Goal: Information Seeking & Learning: Learn about a topic

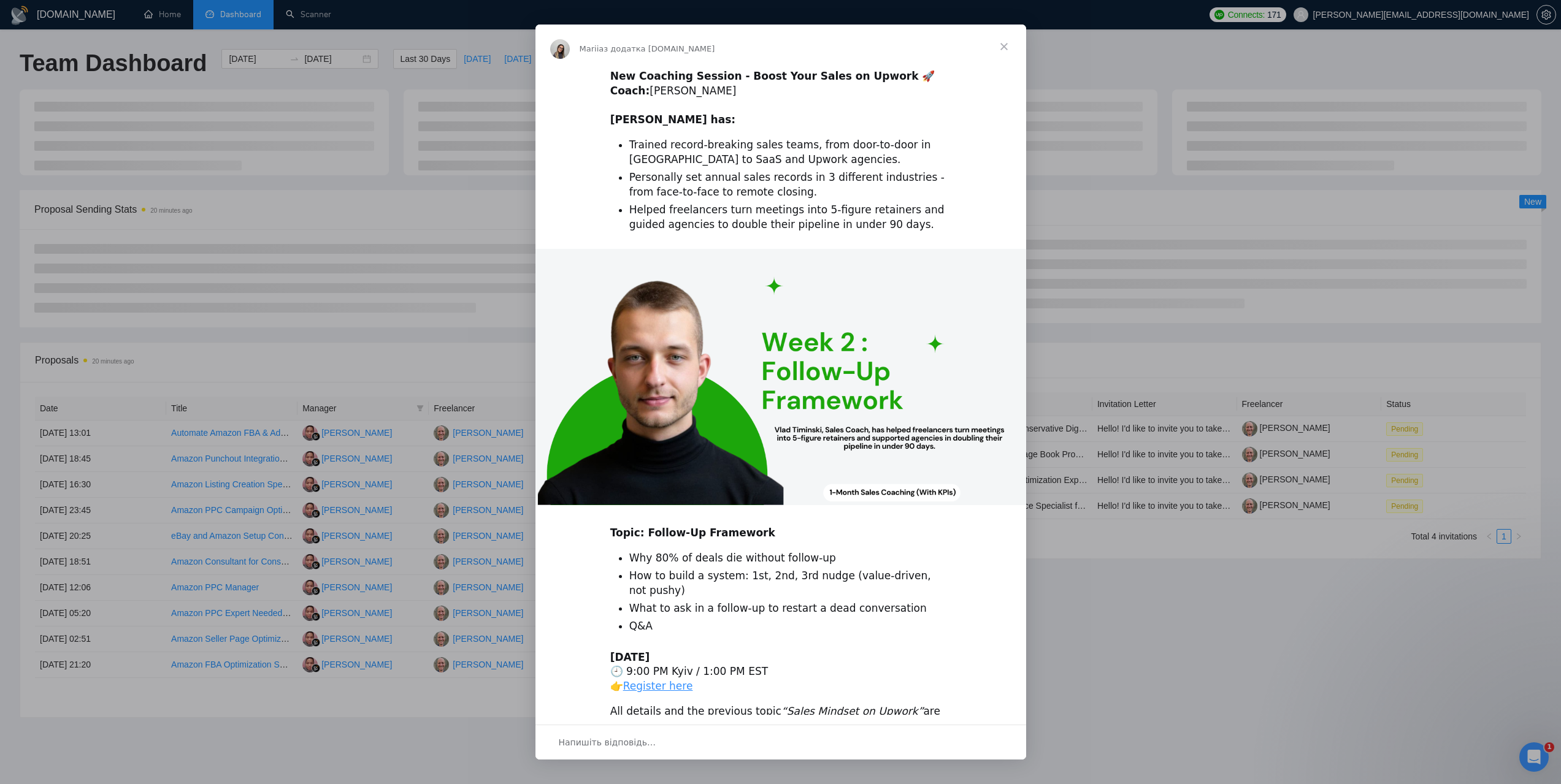
click at [1007, 43] on span "Закрити" at bounding box center [1004, 47] width 44 height 44
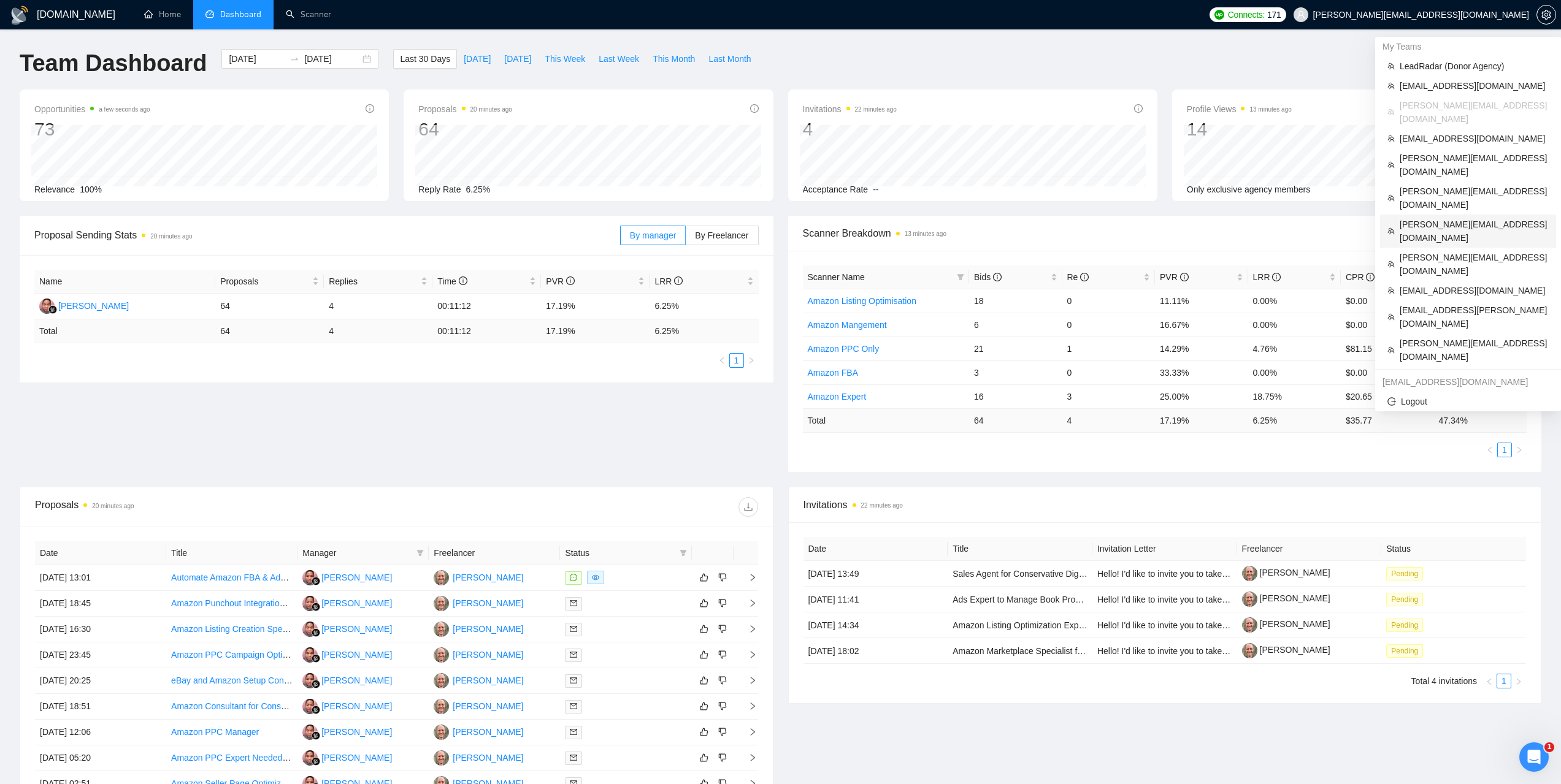
click at [1429, 218] on span "[PERSON_NAME][EMAIL_ADDRESS][DOMAIN_NAME]" at bounding box center [1474, 231] width 149 height 27
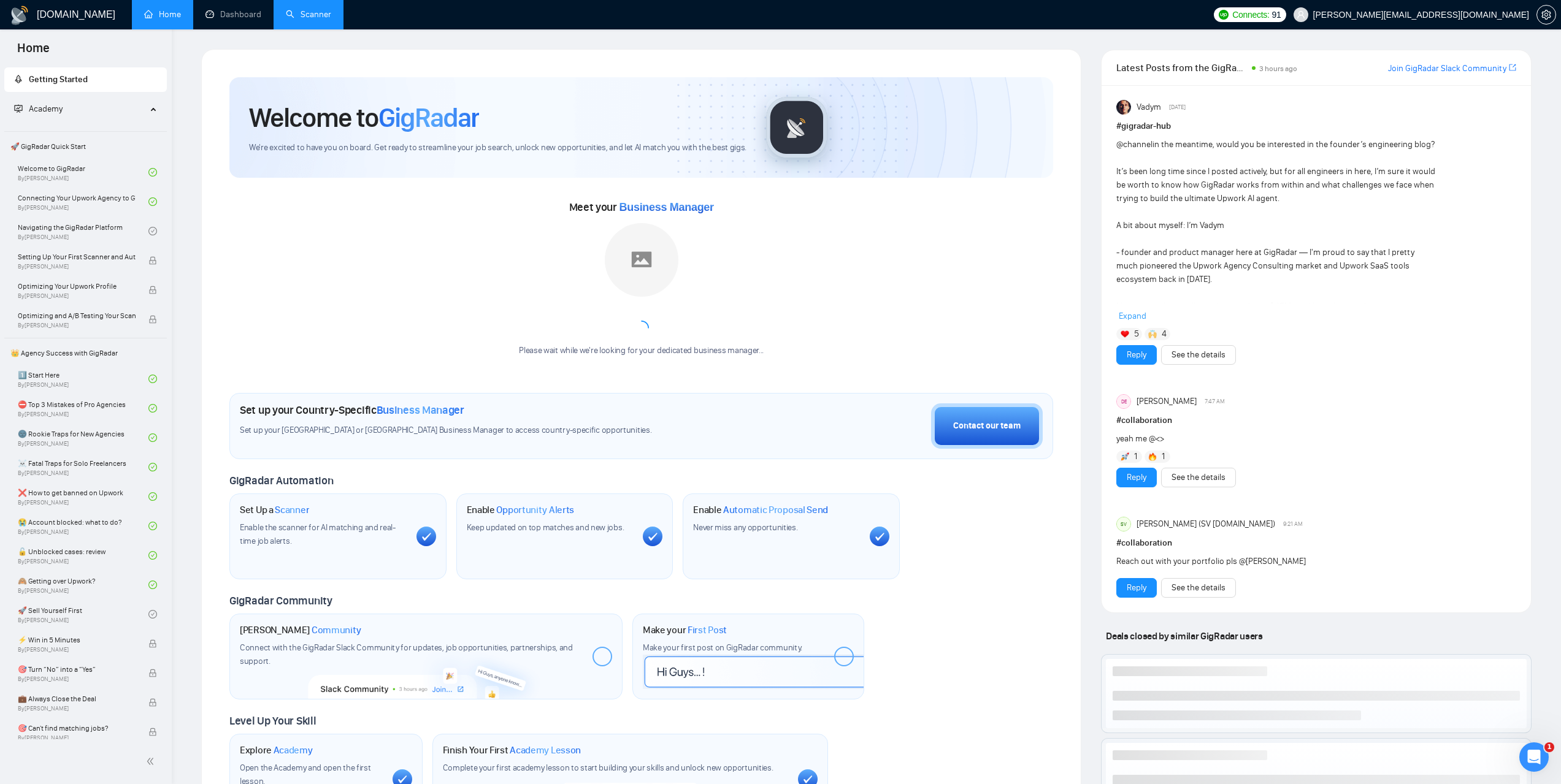
click at [325, 15] on link "Scanner" at bounding box center [308, 14] width 46 height 11
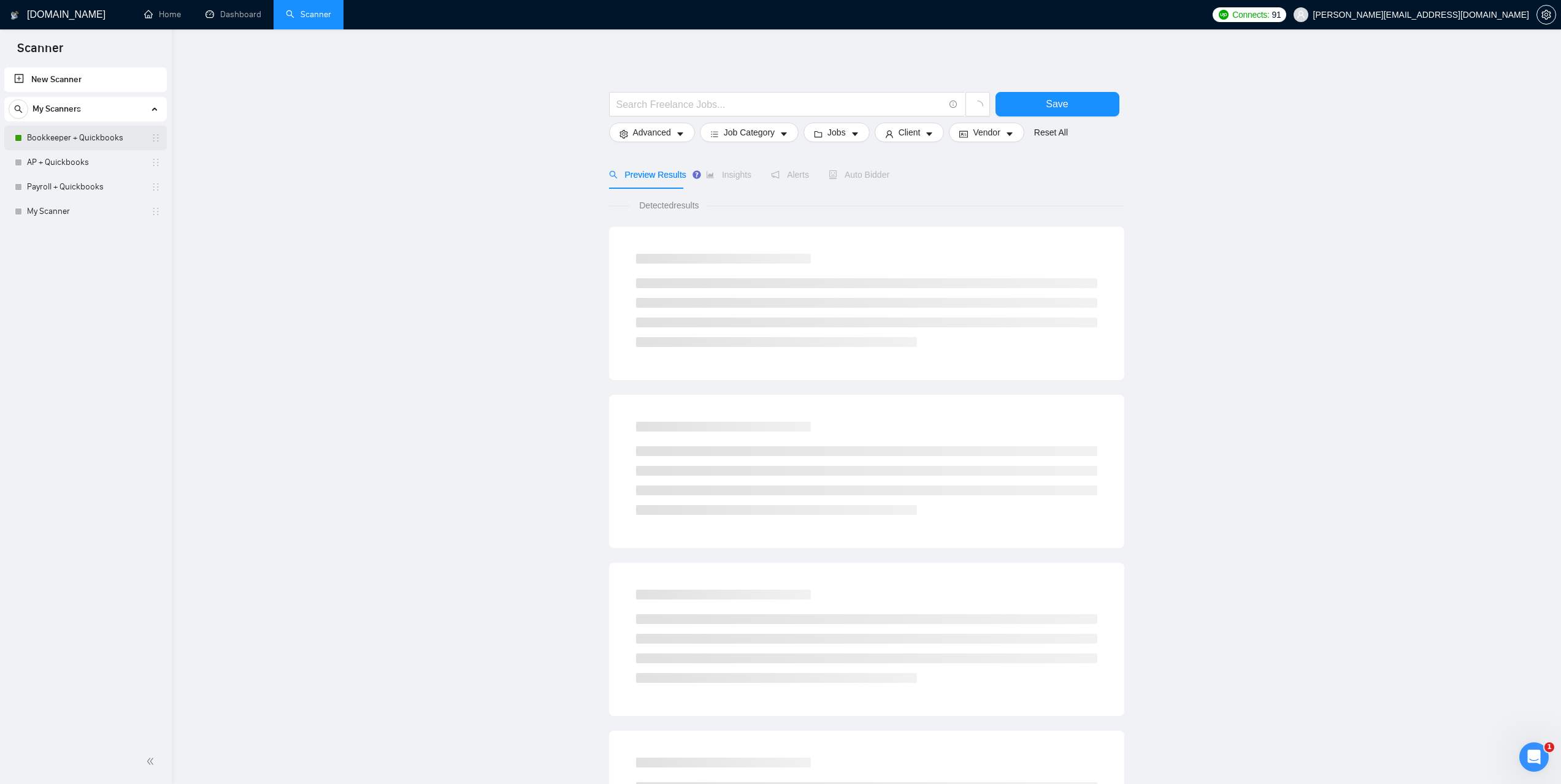
click at [79, 146] on link "Bookkeeper + Quickbooks" at bounding box center [85, 138] width 116 height 25
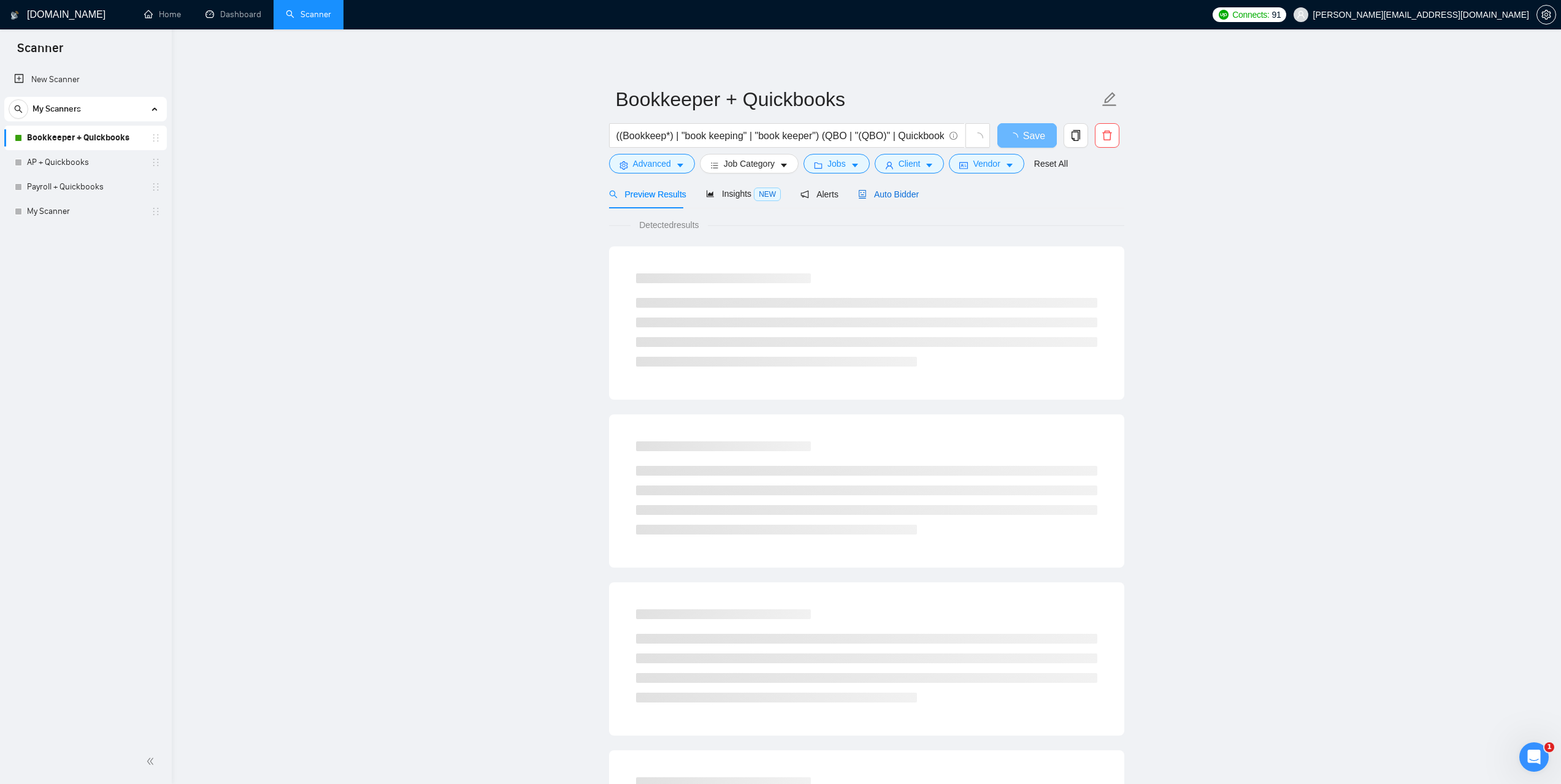
click at [889, 198] on span "Auto Bidder" at bounding box center [888, 194] width 61 height 10
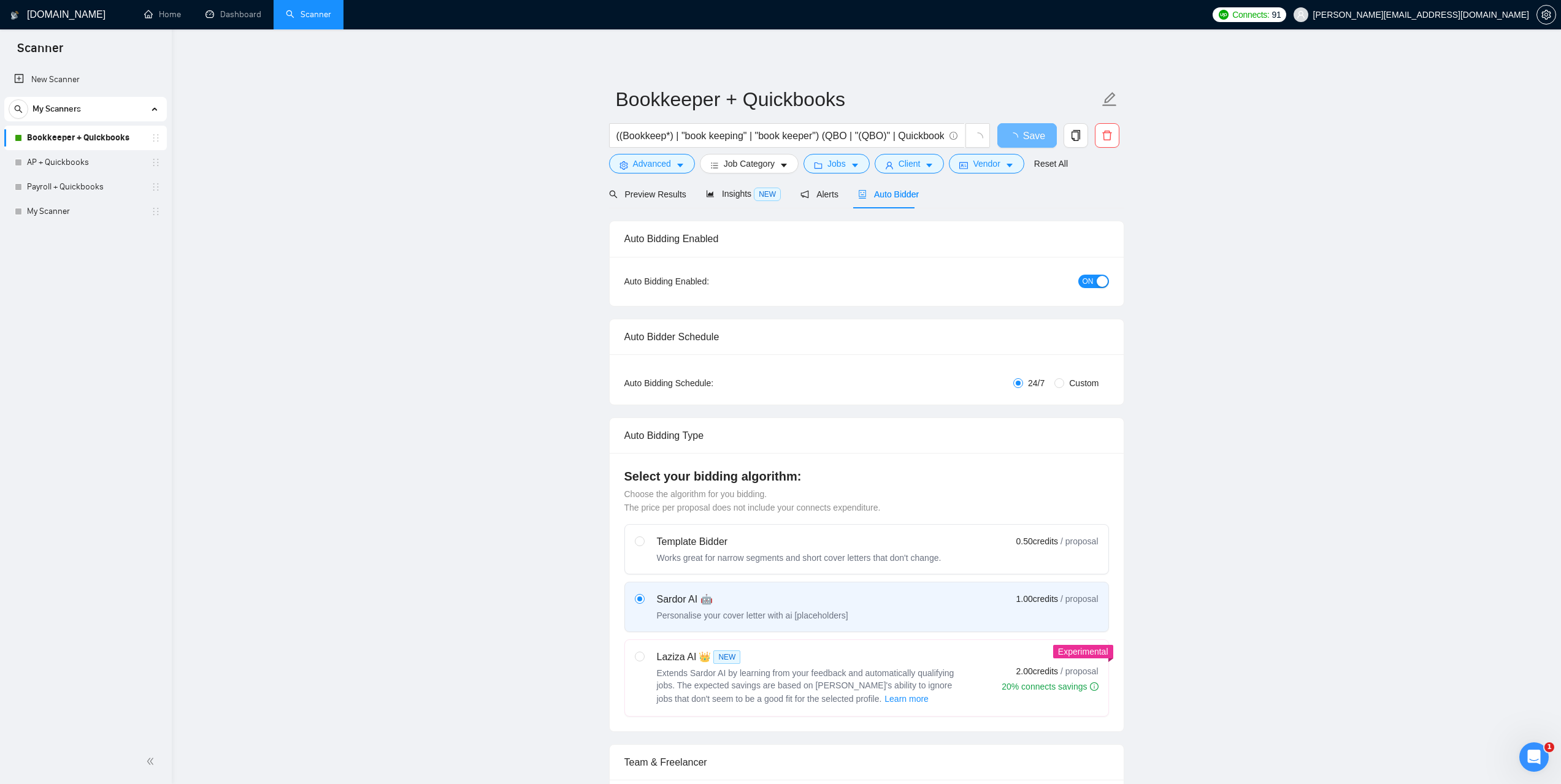
checkbox input "true"
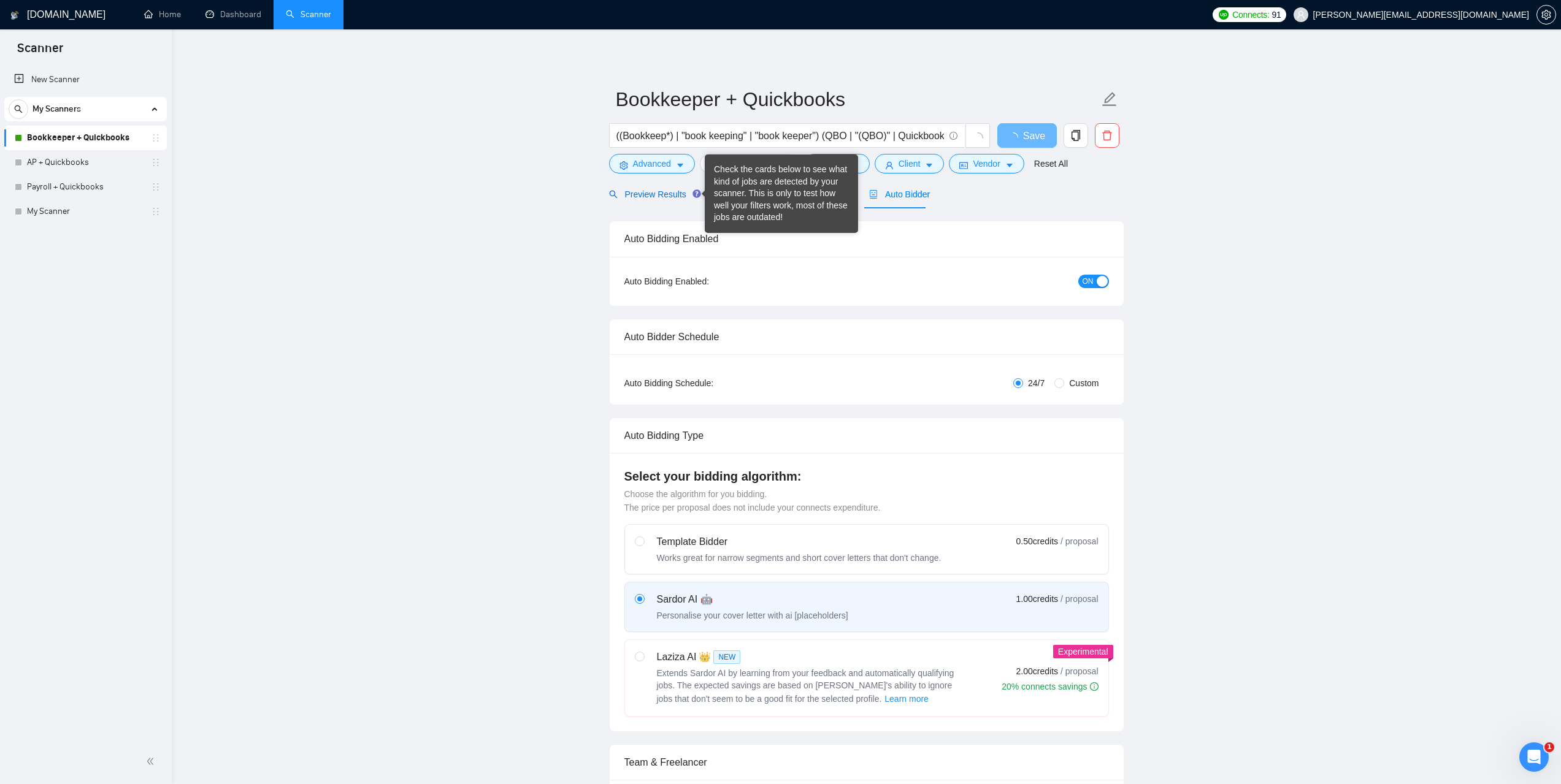
click at [671, 196] on span "Preview Results" at bounding box center [653, 194] width 88 height 10
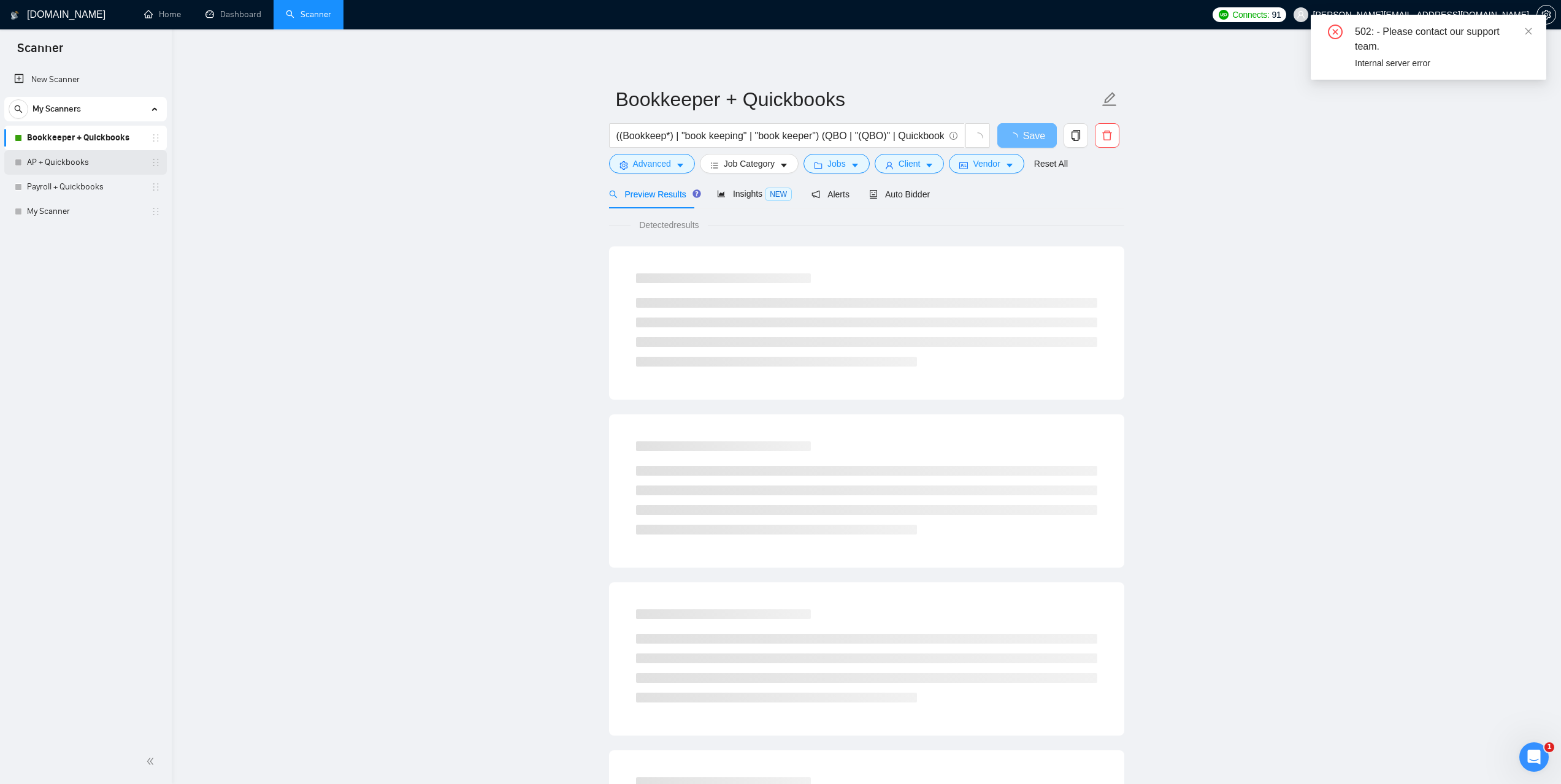
click at [47, 159] on link "AP + Quickbooks" at bounding box center [85, 163] width 116 height 25
click at [897, 194] on span "Auto Bidder" at bounding box center [899, 194] width 61 height 10
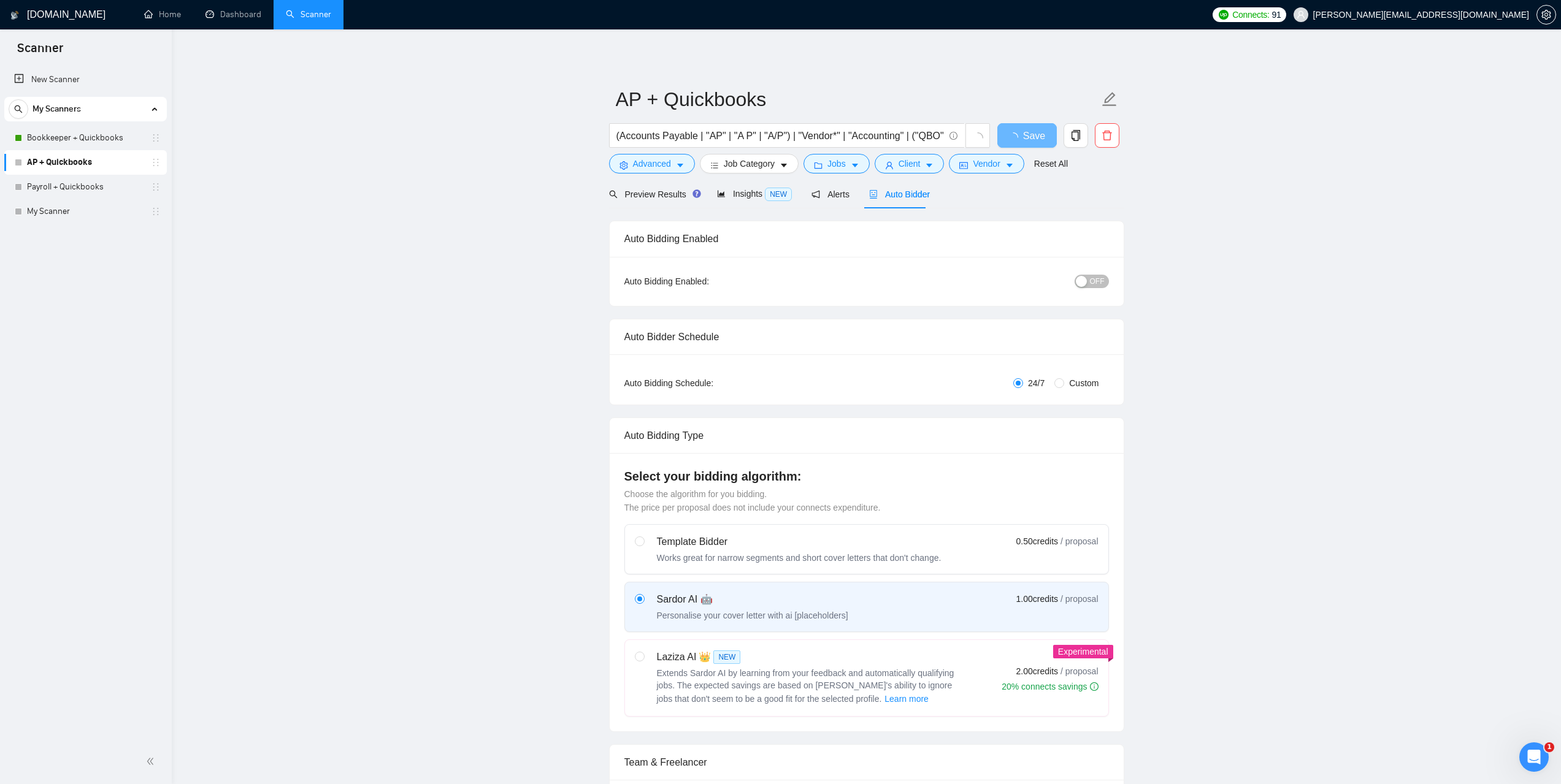
click at [1093, 283] on span "OFF" at bounding box center [1097, 282] width 15 height 13
click at [650, 199] on span "Preview Results" at bounding box center [653, 194] width 88 height 10
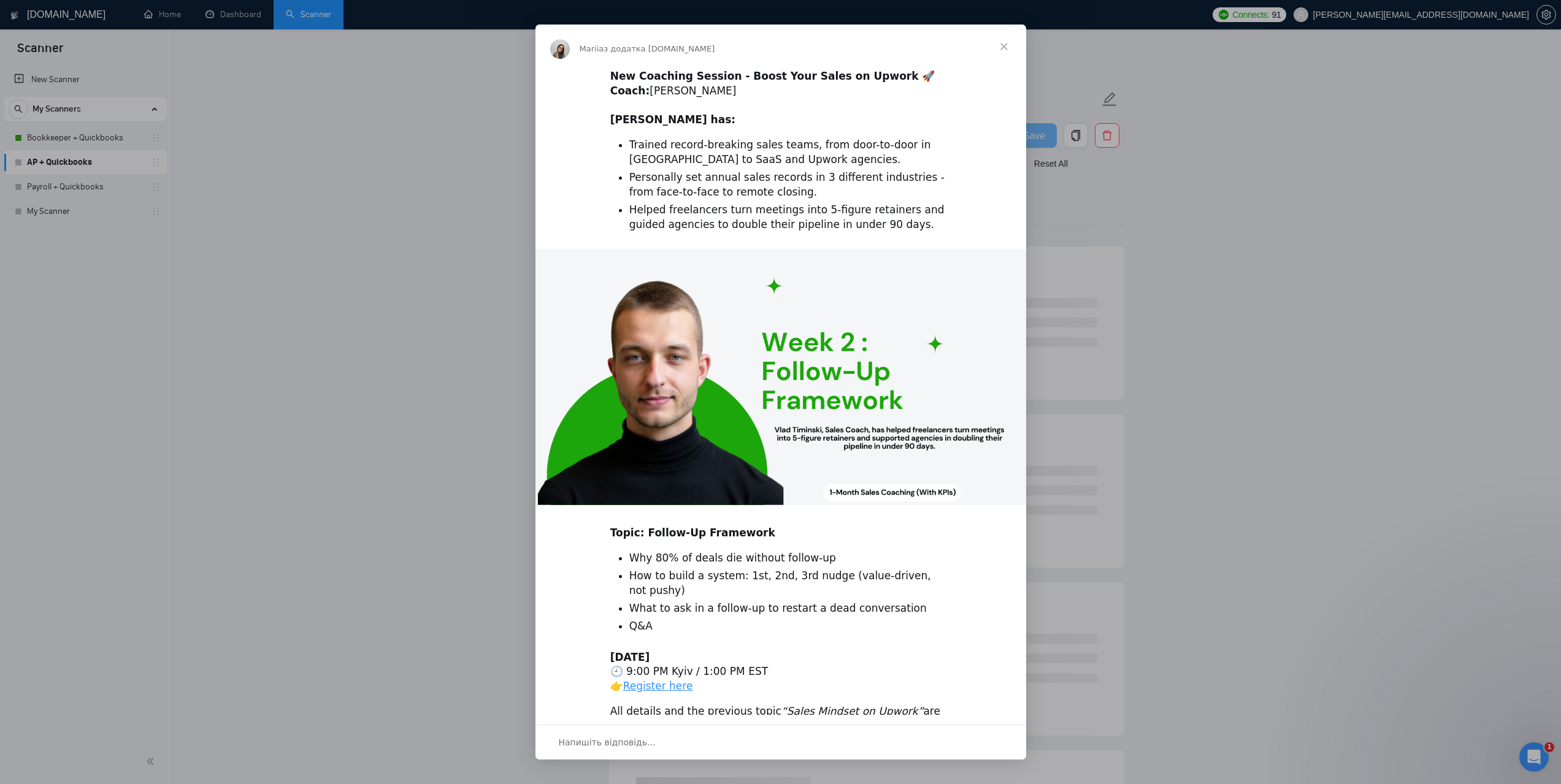
click at [999, 47] on span "Закрити" at bounding box center [1004, 47] width 44 height 44
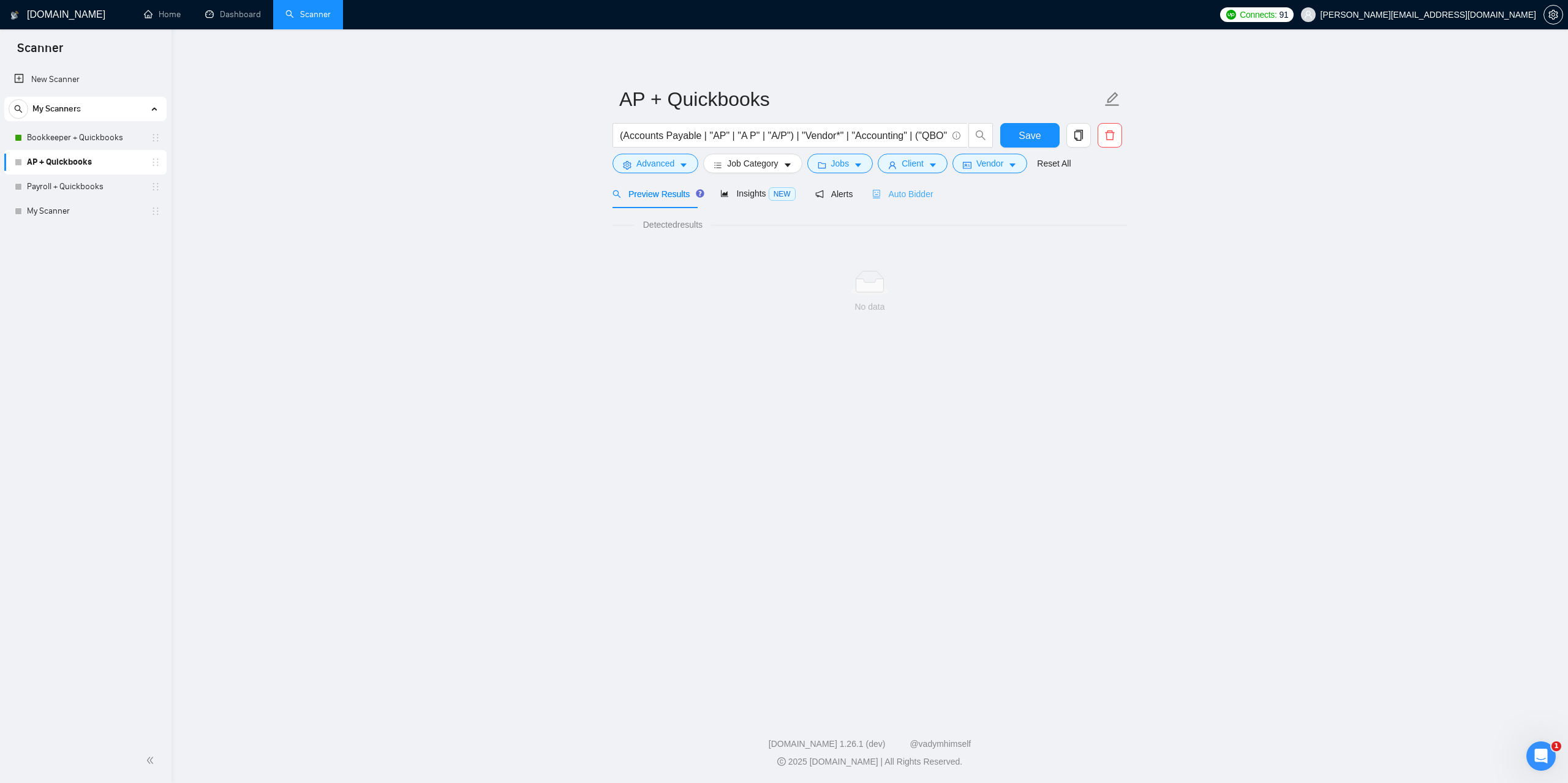
click at [916, 201] on div "Auto Bidder" at bounding box center [902, 193] width 61 height 29
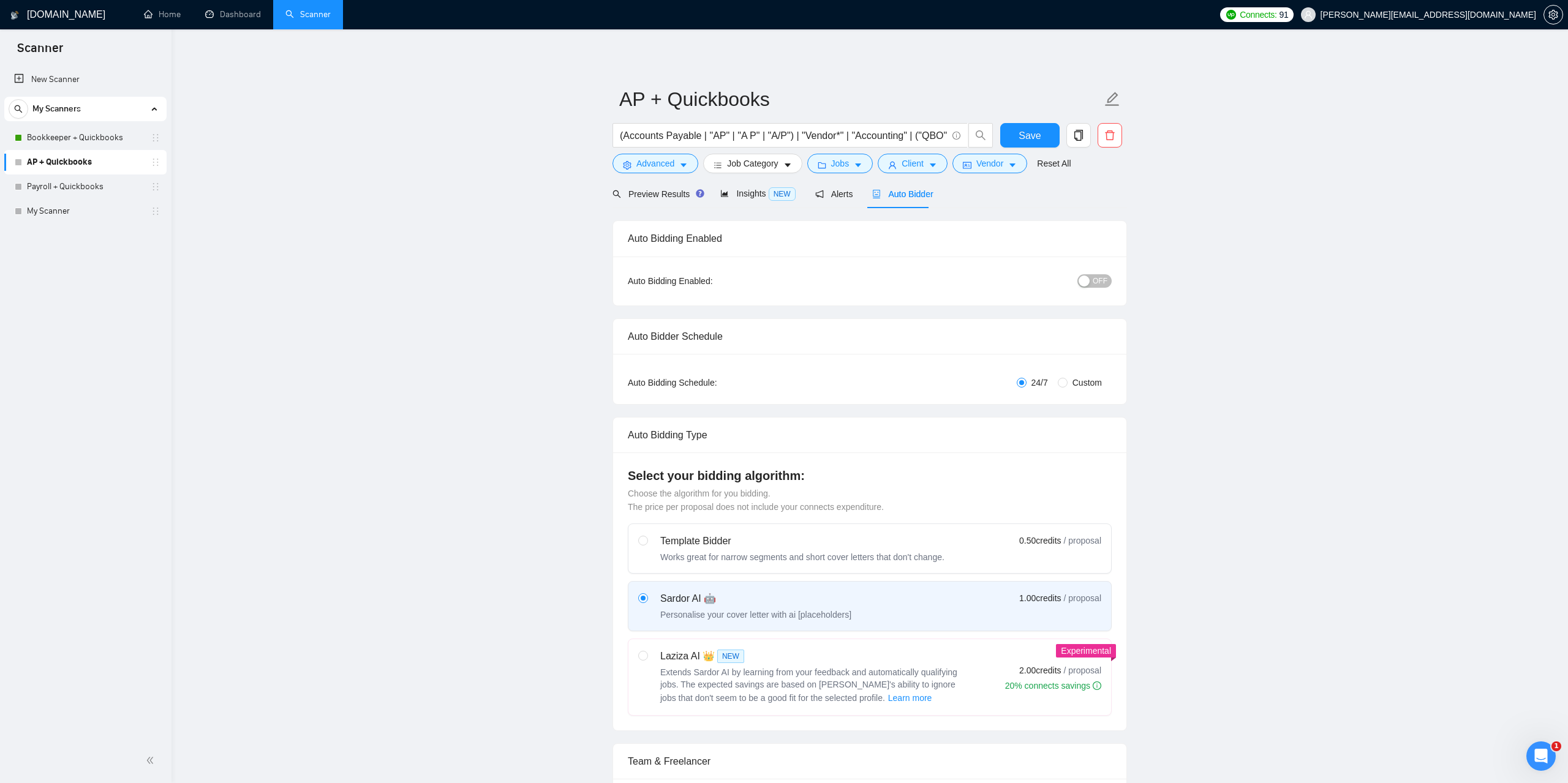
checkbox input "true"
click at [654, 197] on span "Preview Results" at bounding box center [652, 194] width 88 height 10
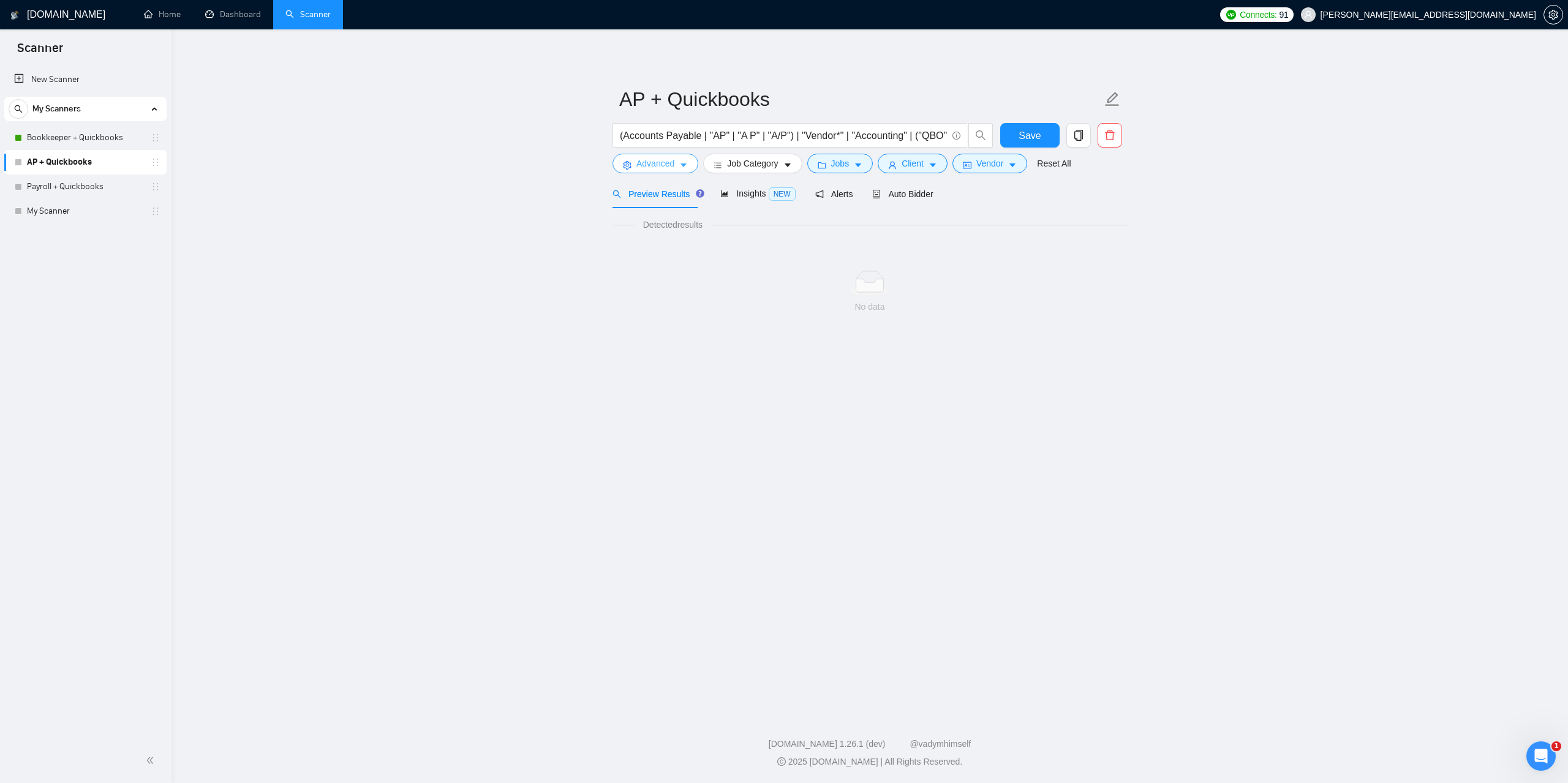
click at [671, 167] on span "Advanced" at bounding box center [655, 163] width 38 height 13
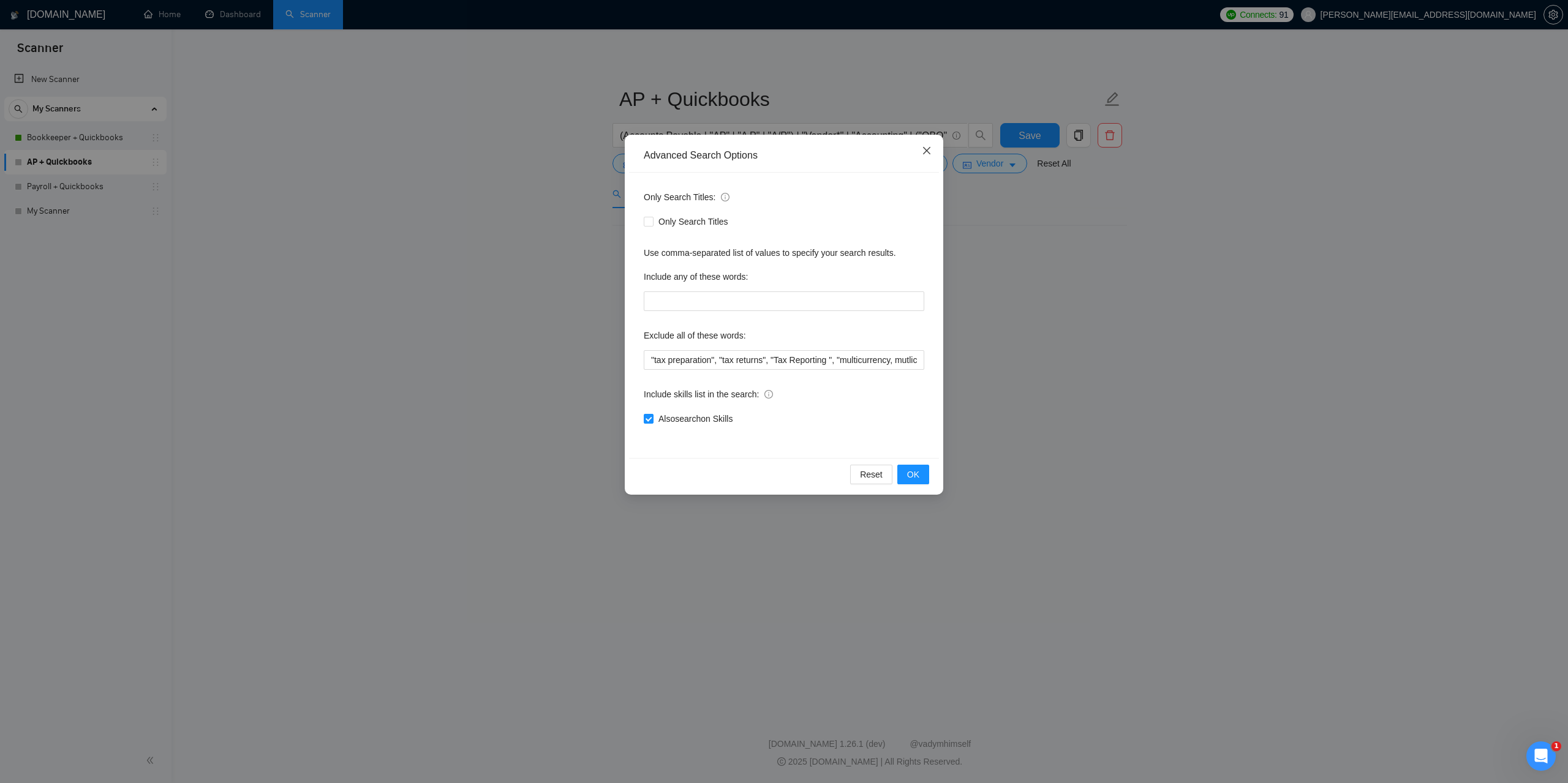
click at [913, 151] on span "Close" at bounding box center [927, 151] width 33 height 33
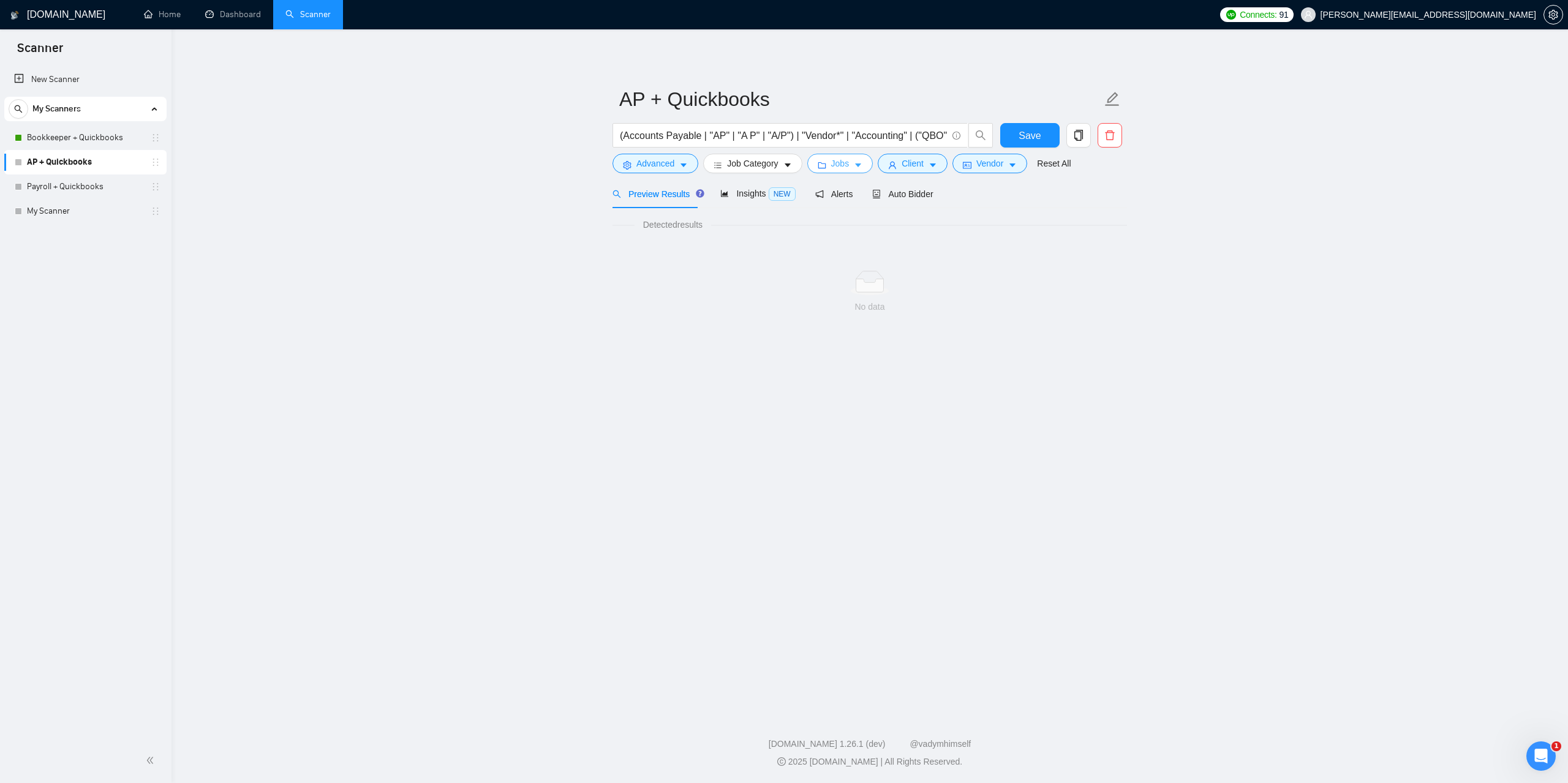
click at [835, 169] on span "Jobs" at bounding box center [840, 163] width 18 height 13
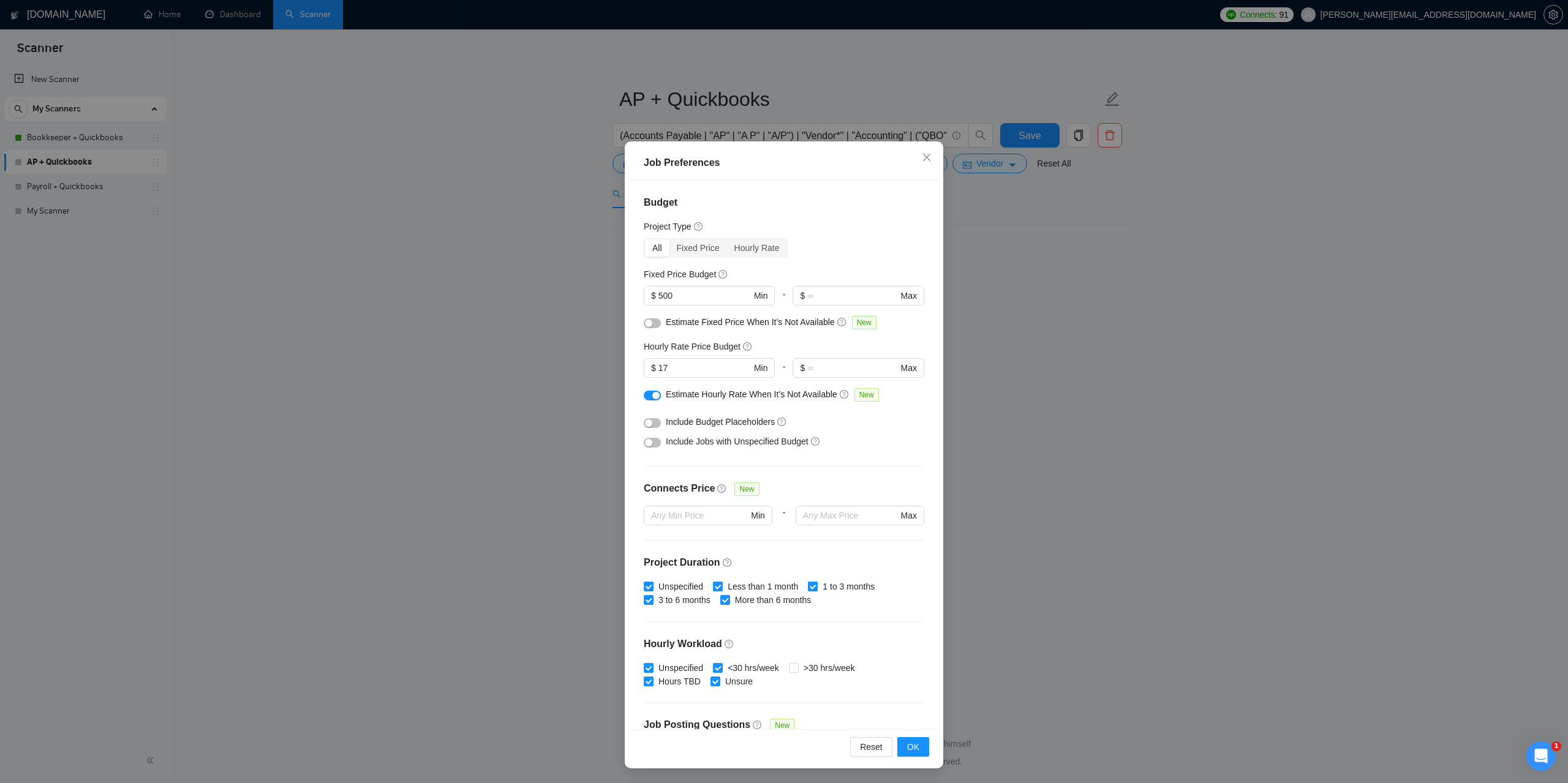
click at [1135, 467] on div "Job Preferences Budget Project Type All Fixed Price Hourly Rate Fixed Price Bud…" at bounding box center [784, 392] width 1568 height 783
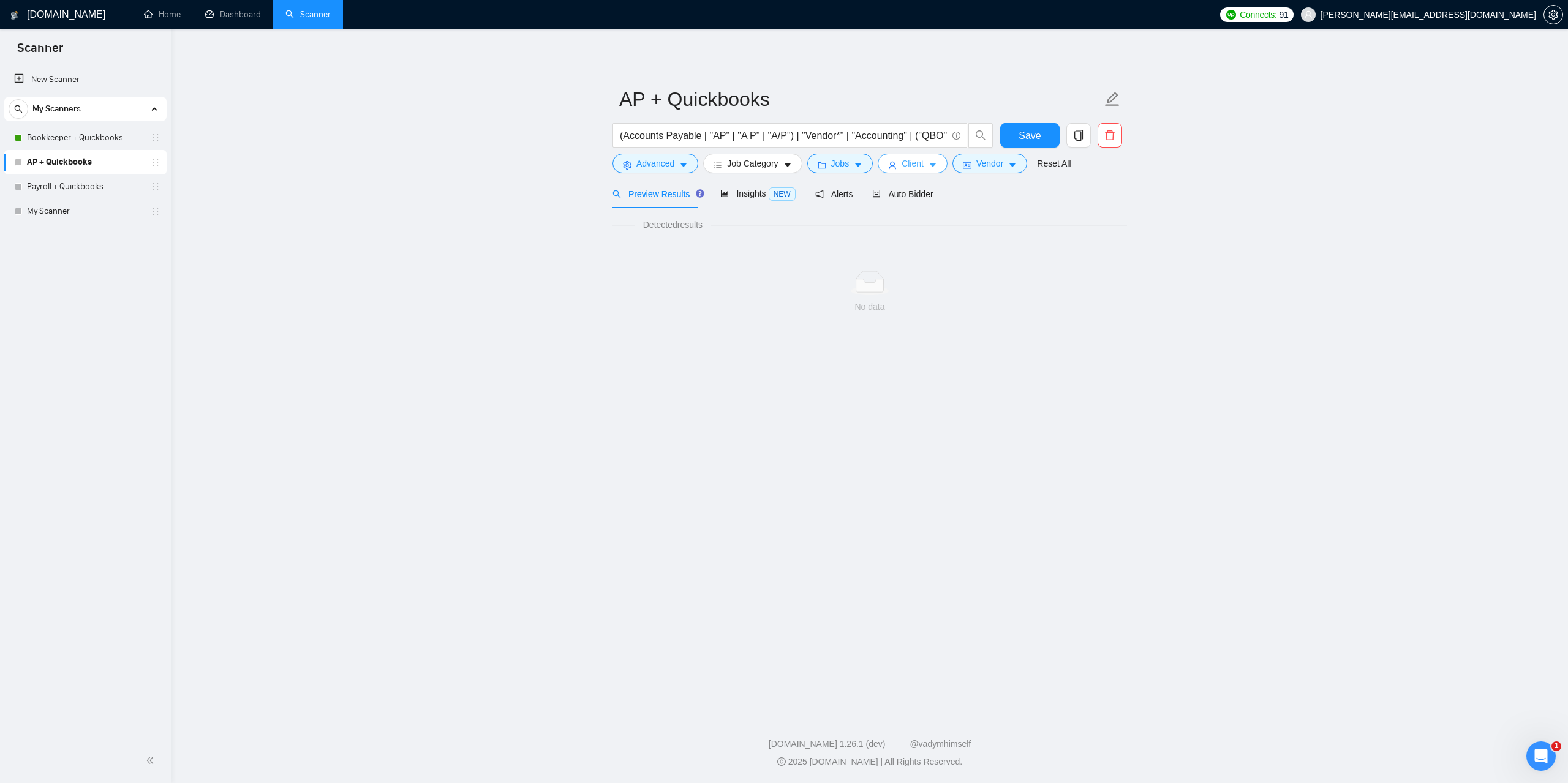
click at [913, 158] on span "Client" at bounding box center [913, 163] width 22 height 13
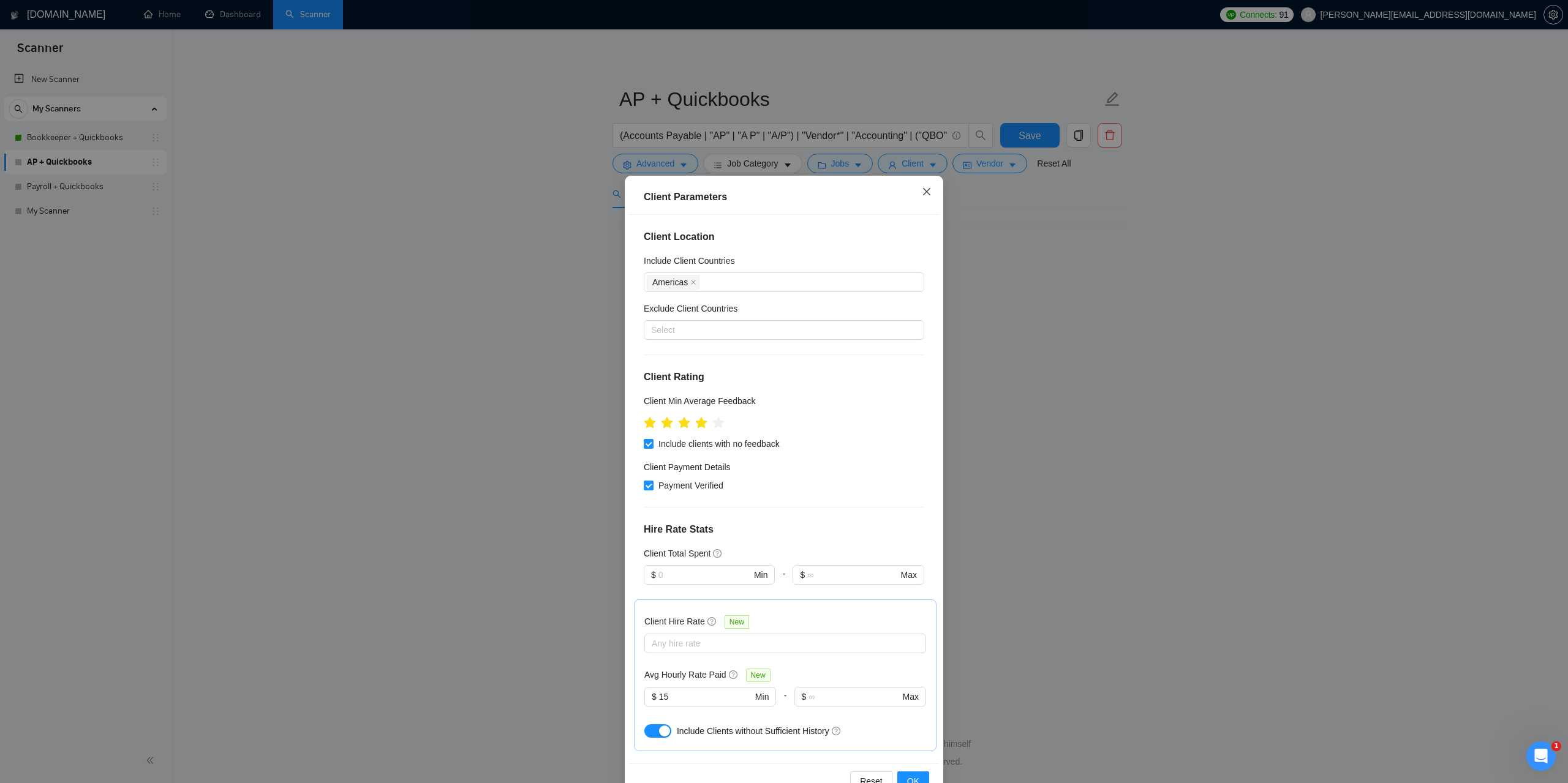
click at [919, 200] on span "Close" at bounding box center [927, 192] width 33 height 33
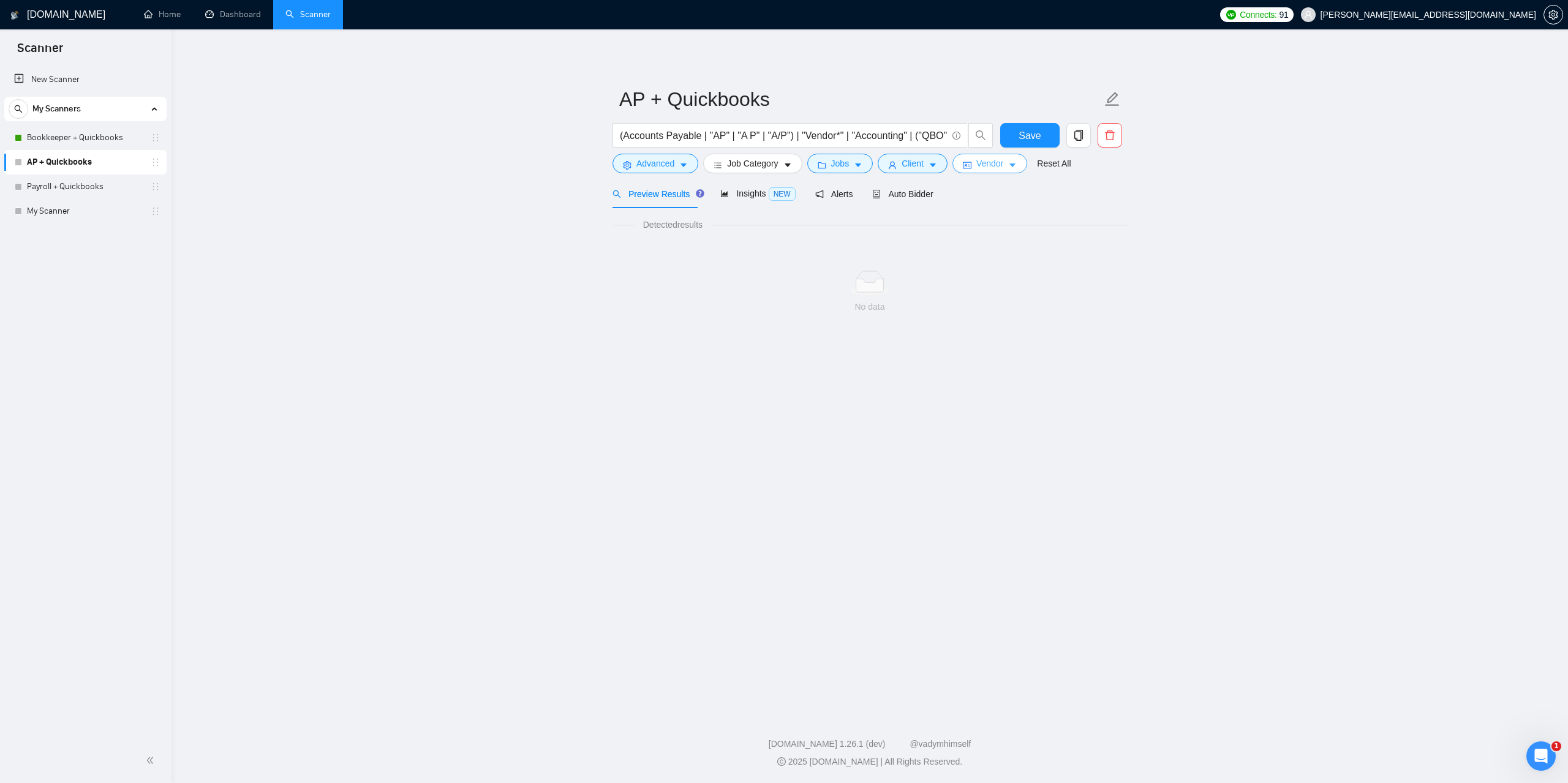
click at [981, 169] on span "Vendor" at bounding box center [990, 163] width 27 height 13
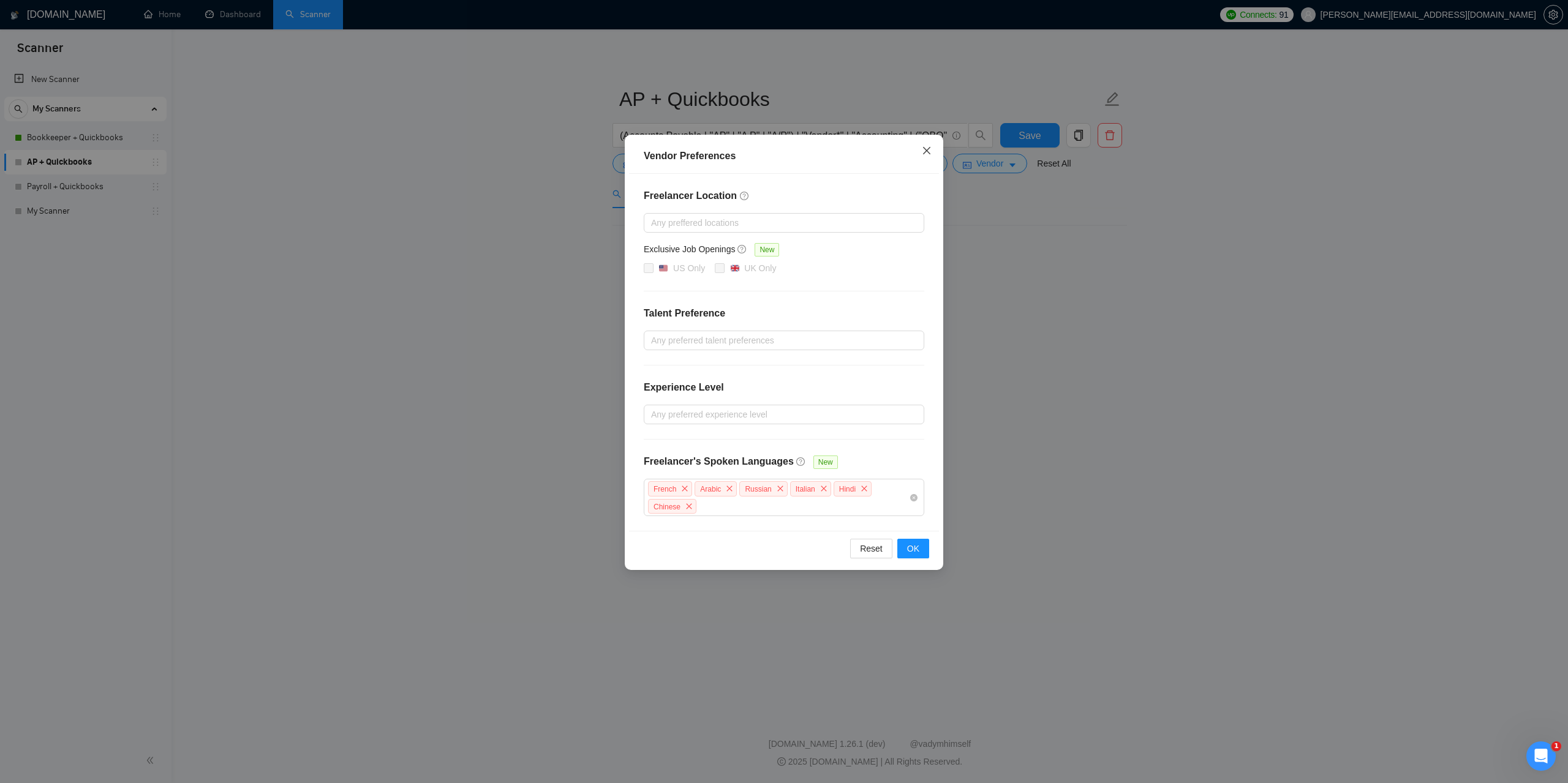
click at [928, 152] on icon "close" at bounding box center [927, 150] width 7 height 7
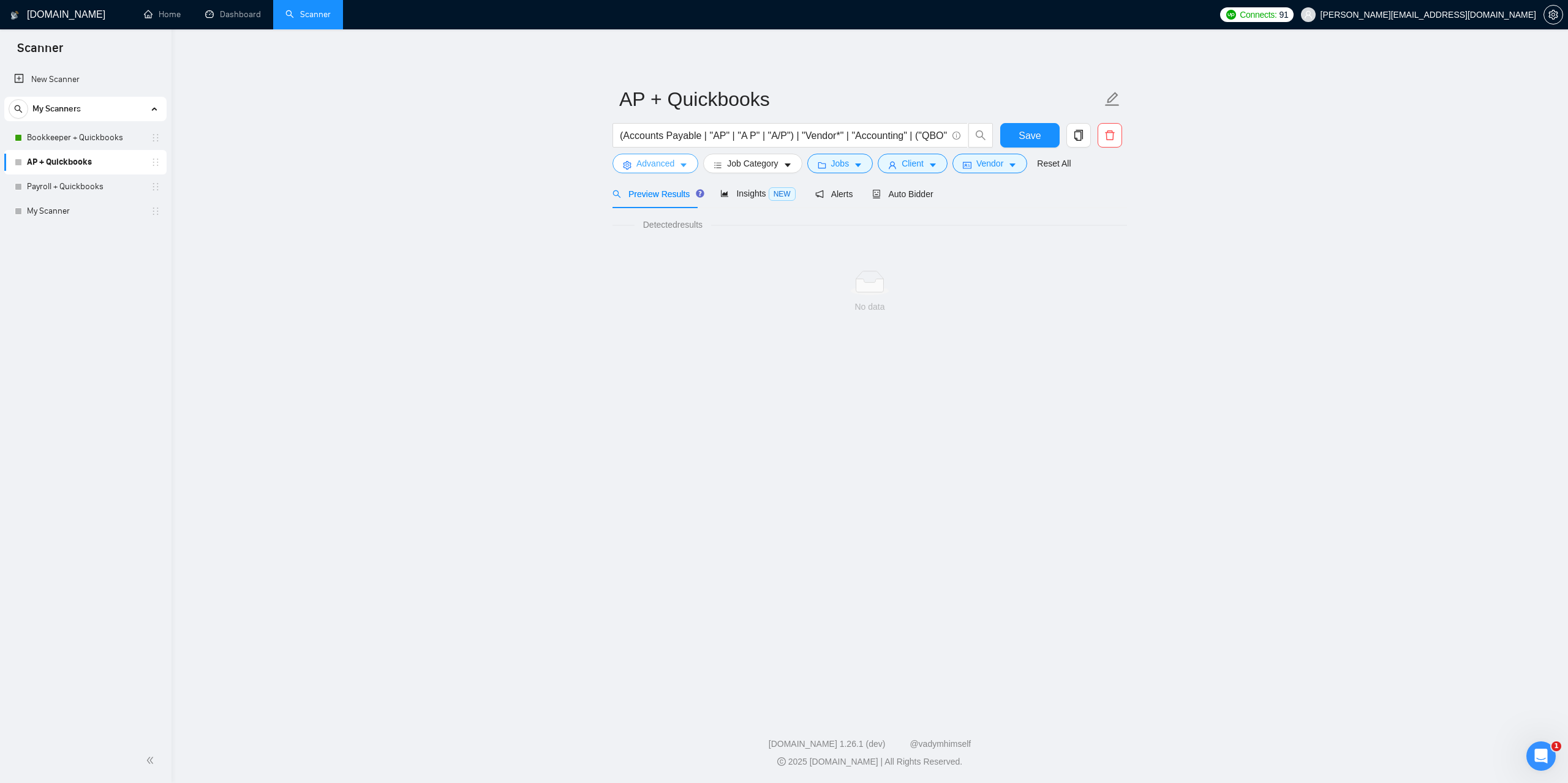
click at [664, 163] on span "Advanced" at bounding box center [655, 163] width 38 height 13
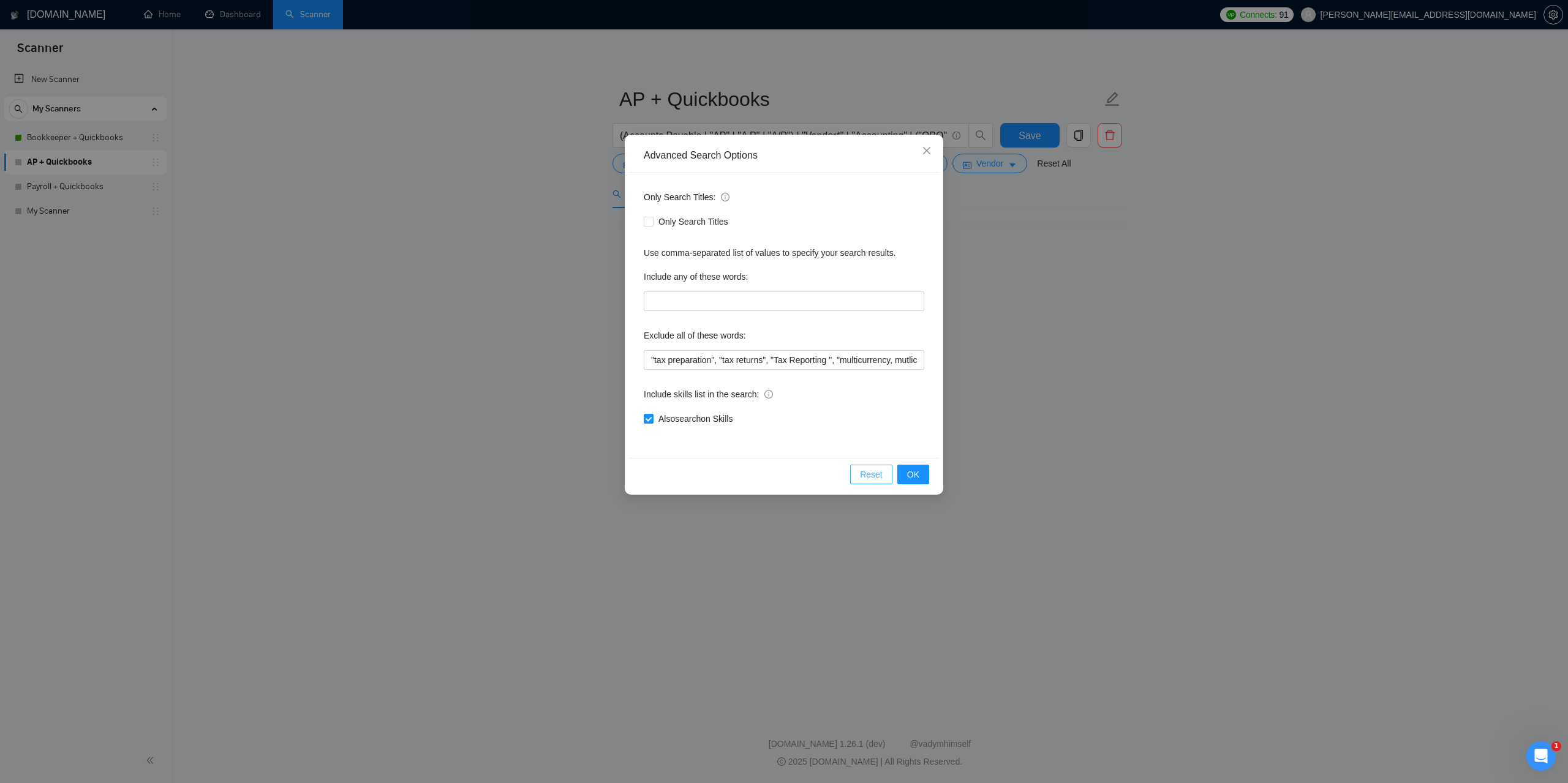
click at [873, 470] on span "Reset" at bounding box center [871, 474] width 22 height 13
checkbox input "false"
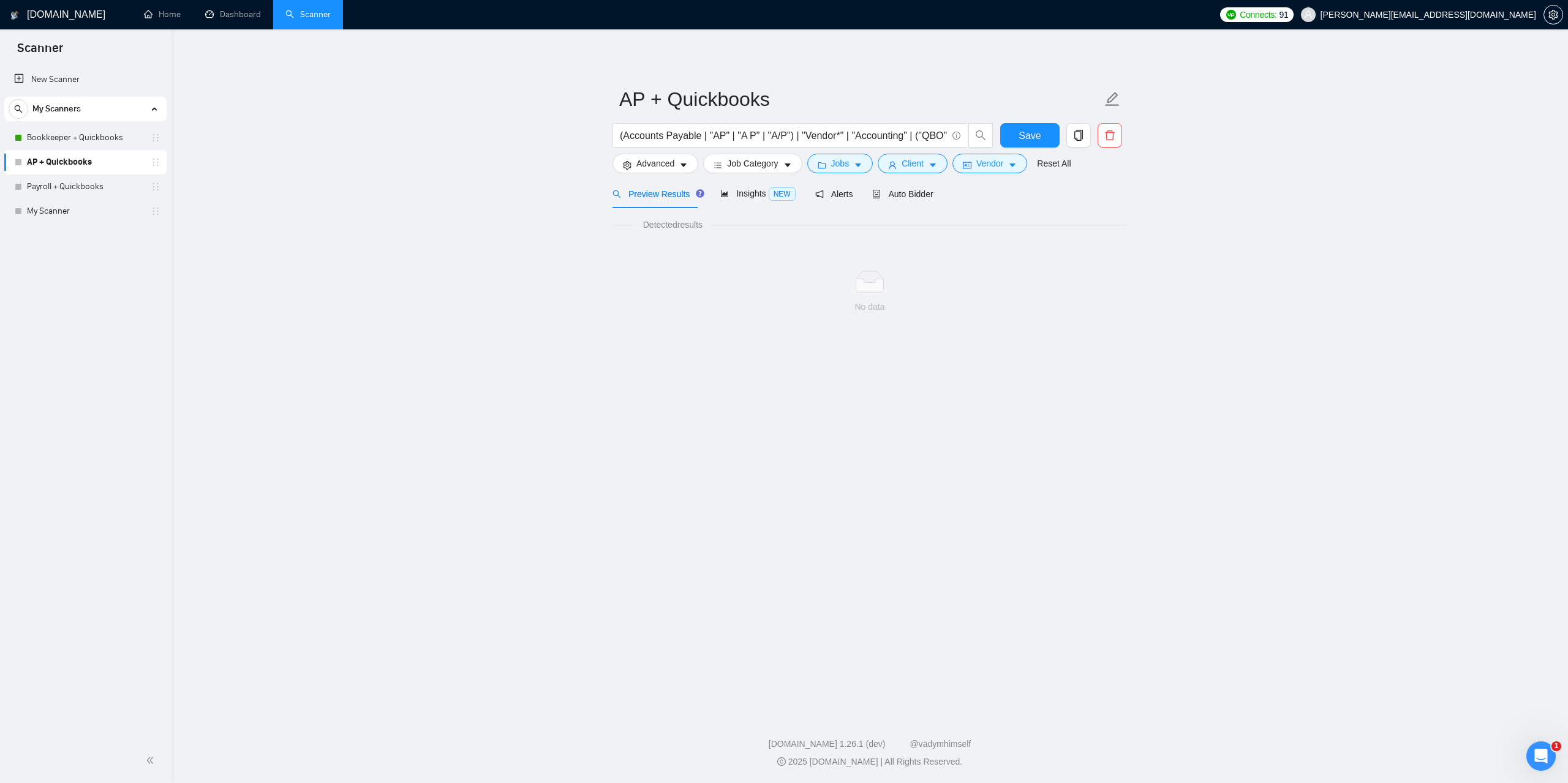
click at [1122, 411] on main "AP + Quickbooks (Accounts Payable | "AP" | "A P" | "A/P") | "Vendor*" | "Accoun…" at bounding box center [869, 368] width 1357 height 640
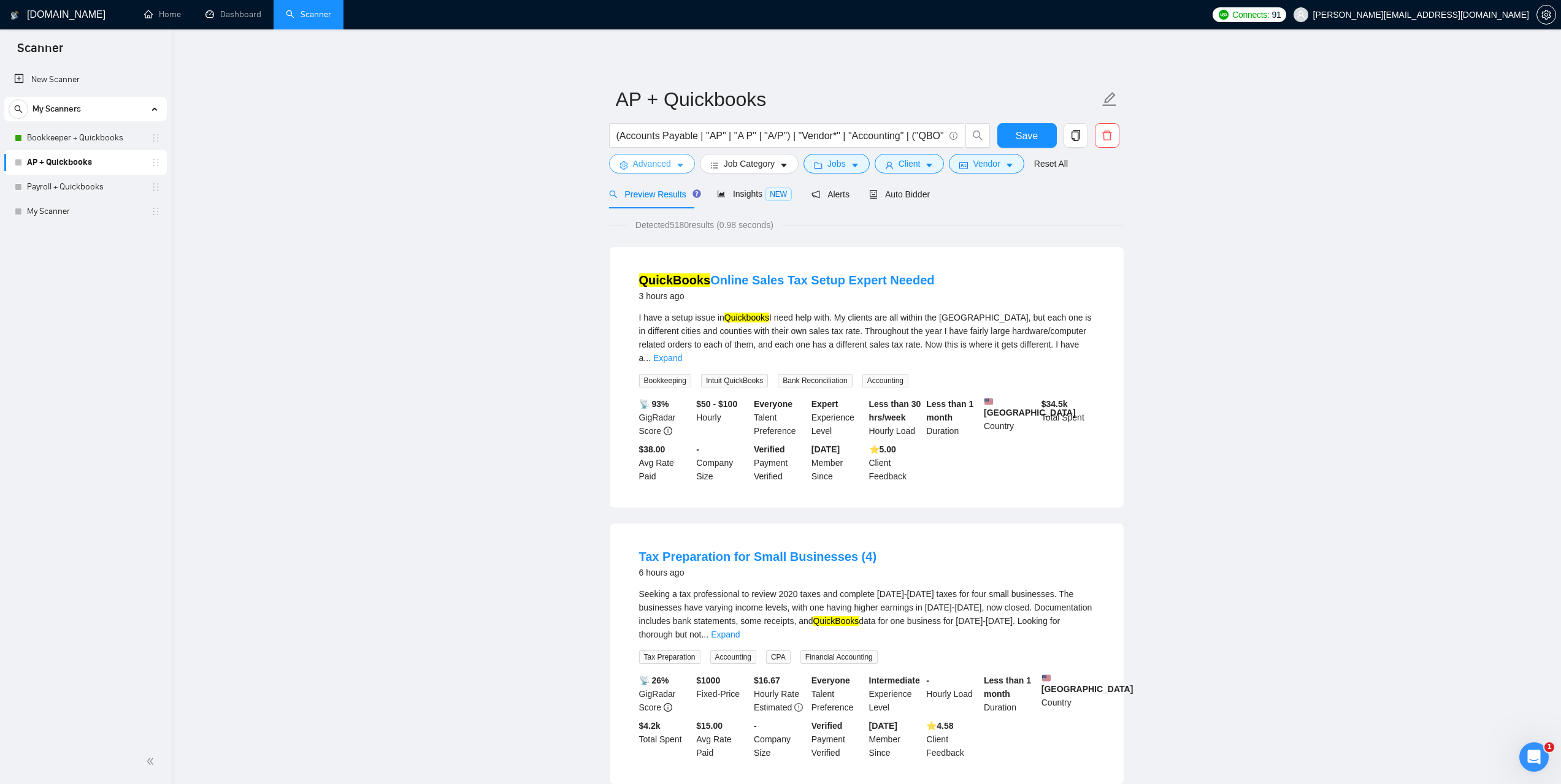
click at [633, 154] on button "Advanced" at bounding box center [651, 164] width 86 height 20
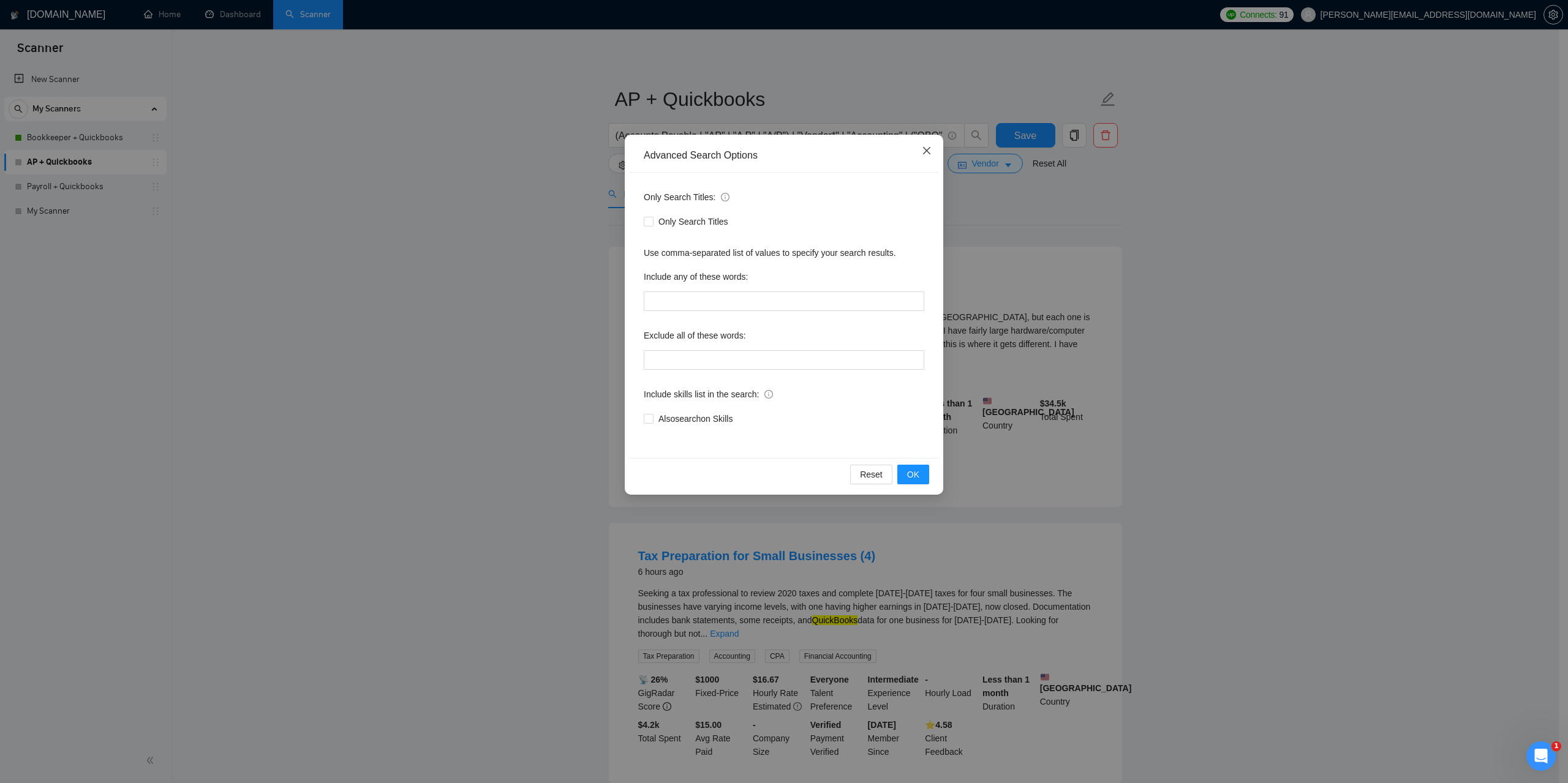
click at [926, 143] on span "Close" at bounding box center [927, 151] width 33 height 33
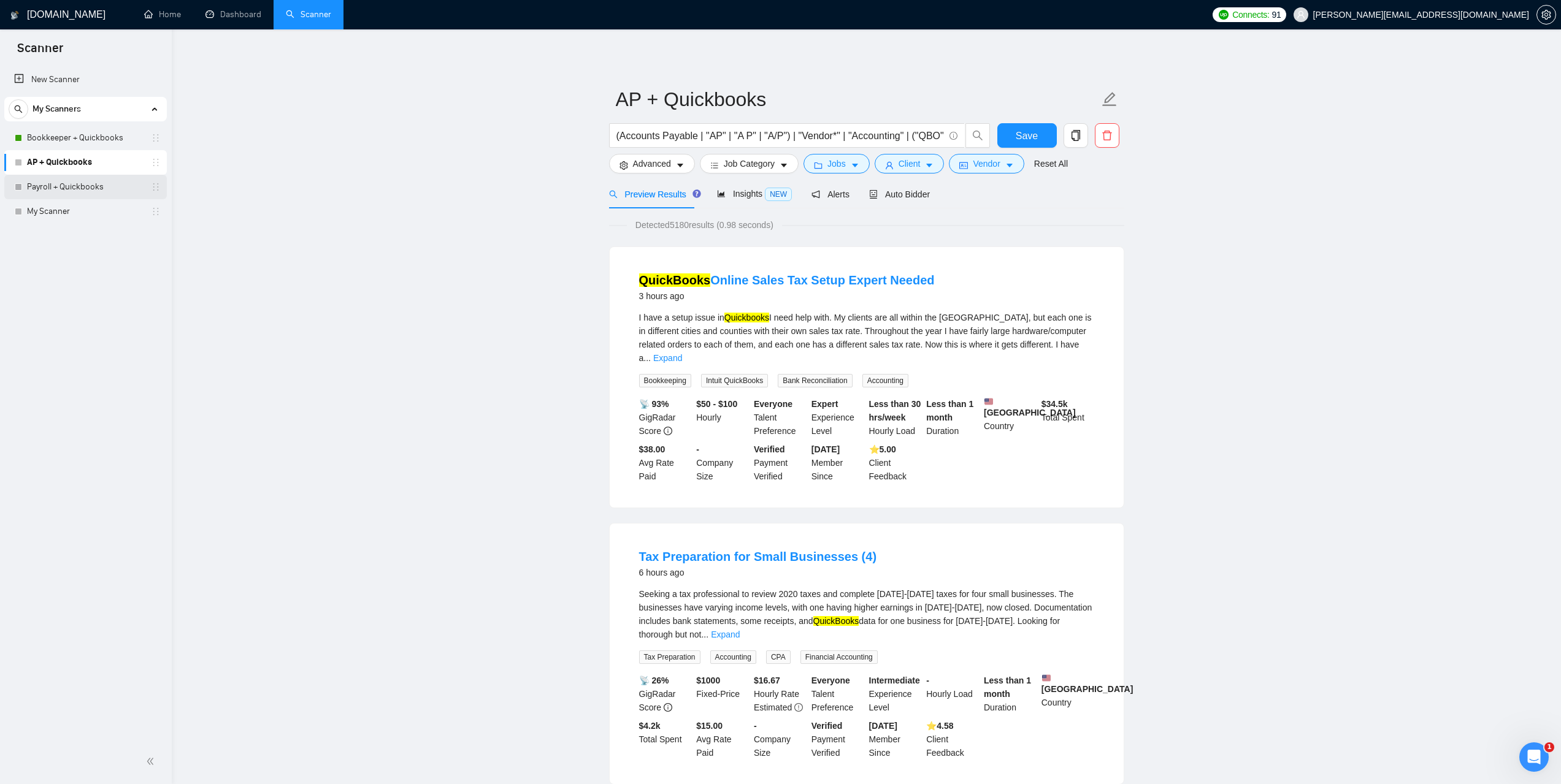
click at [77, 193] on link "Payroll + Quickbooks" at bounding box center [85, 187] width 116 height 25
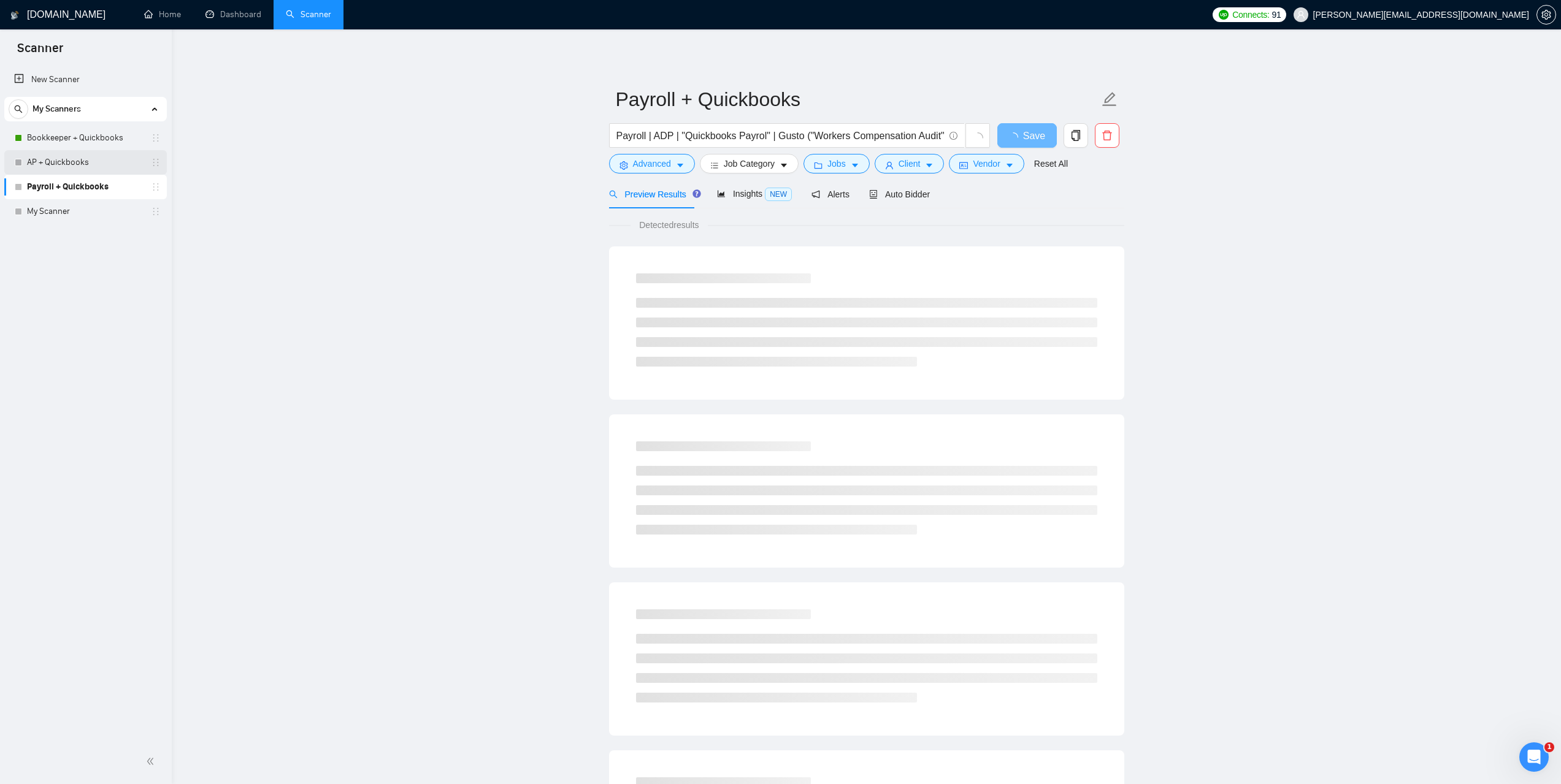
click at [86, 159] on link "AP + Quickbooks" at bounding box center [85, 163] width 116 height 25
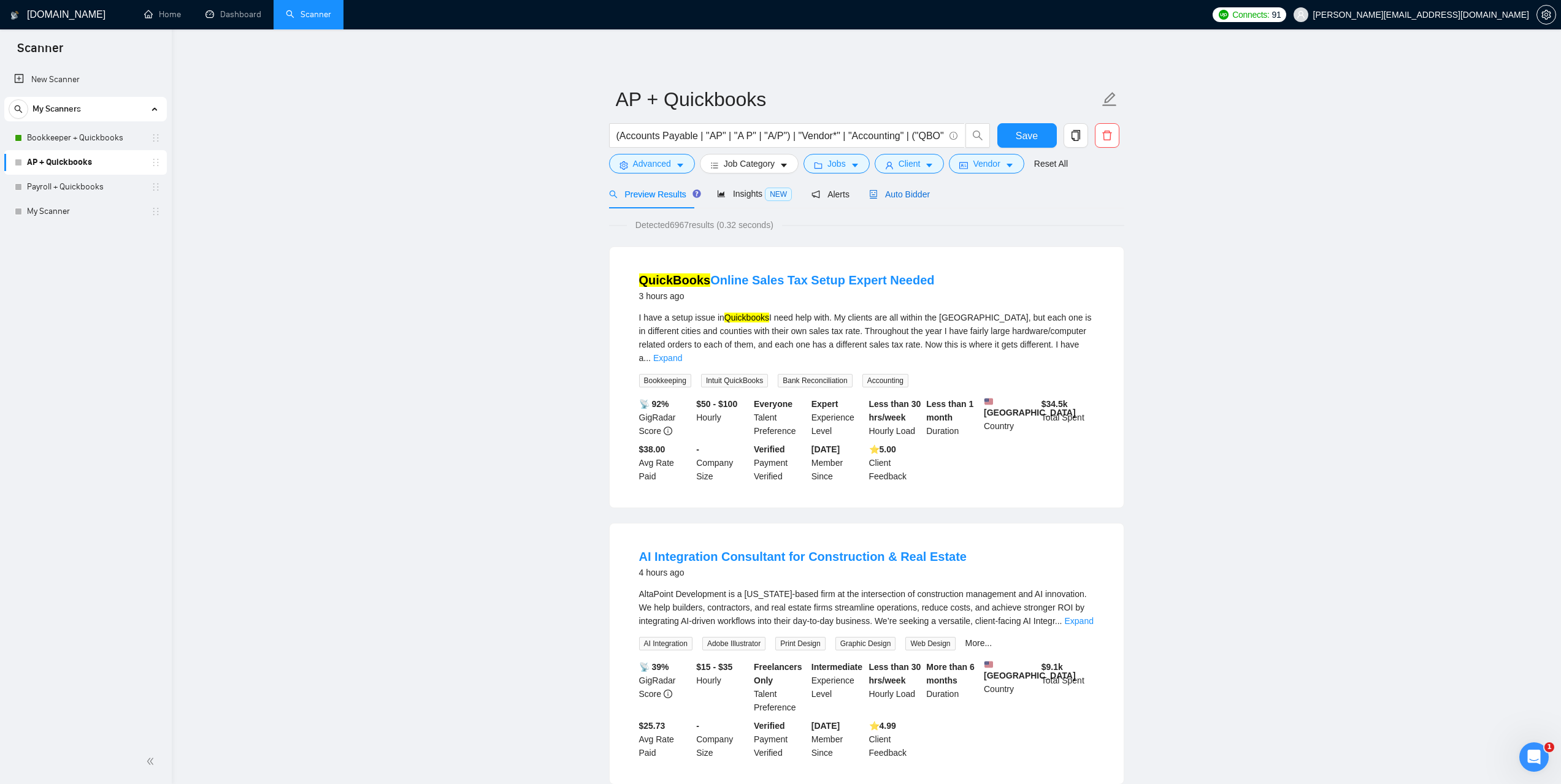
click at [899, 198] on span "Auto Bidder" at bounding box center [899, 194] width 61 height 10
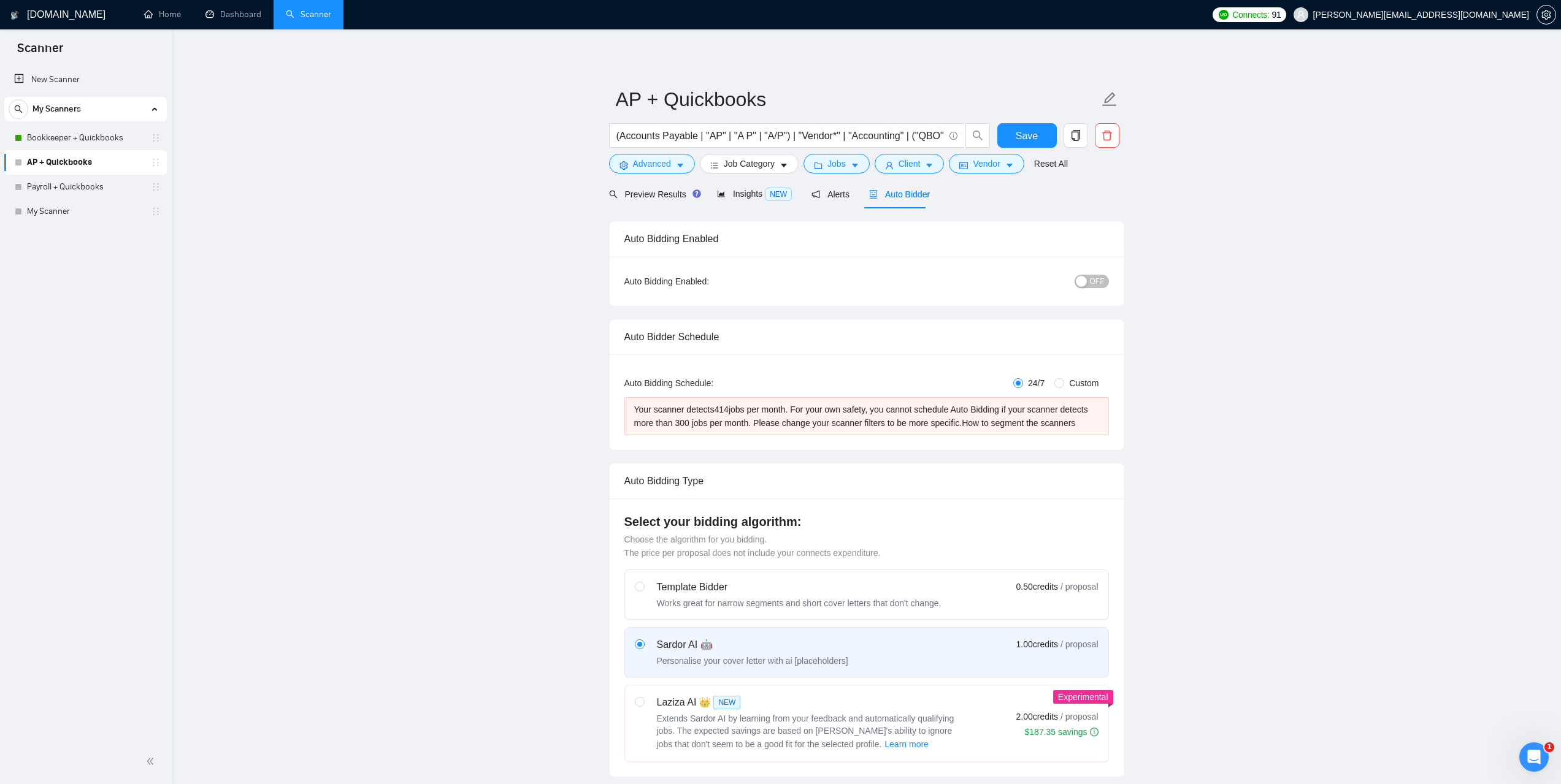
checkbox input "true"
click at [1082, 419] on div "Your scanner detects 414 jobs per month. For your own safety, you cannot schedu…" at bounding box center [866, 416] width 465 height 27
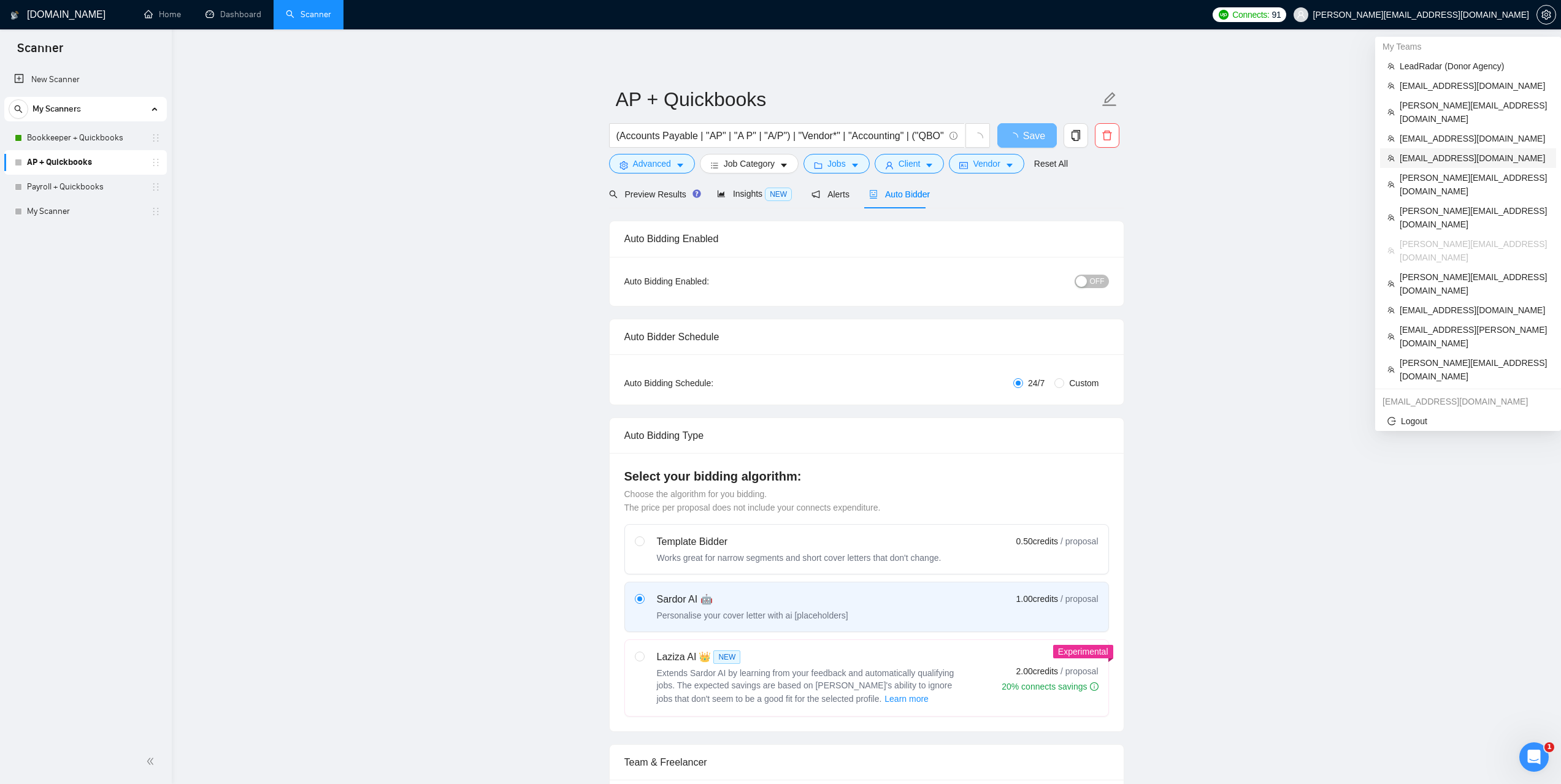
click at [1421, 151] on span "[EMAIL_ADDRESS][DOMAIN_NAME]" at bounding box center [1474, 158] width 149 height 13
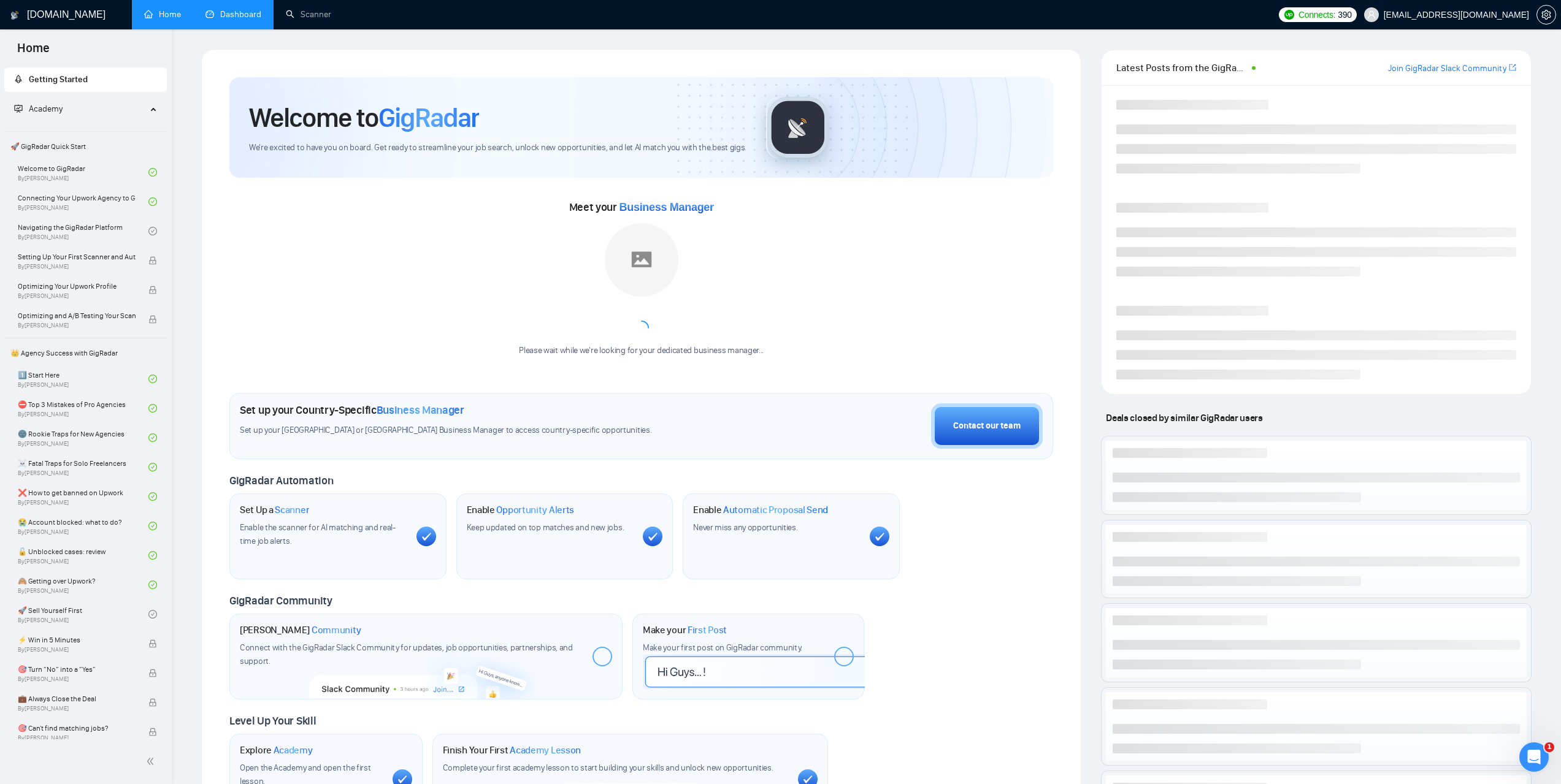
click at [223, 11] on link "Dashboard" at bounding box center [233, 14] width 56 height 11
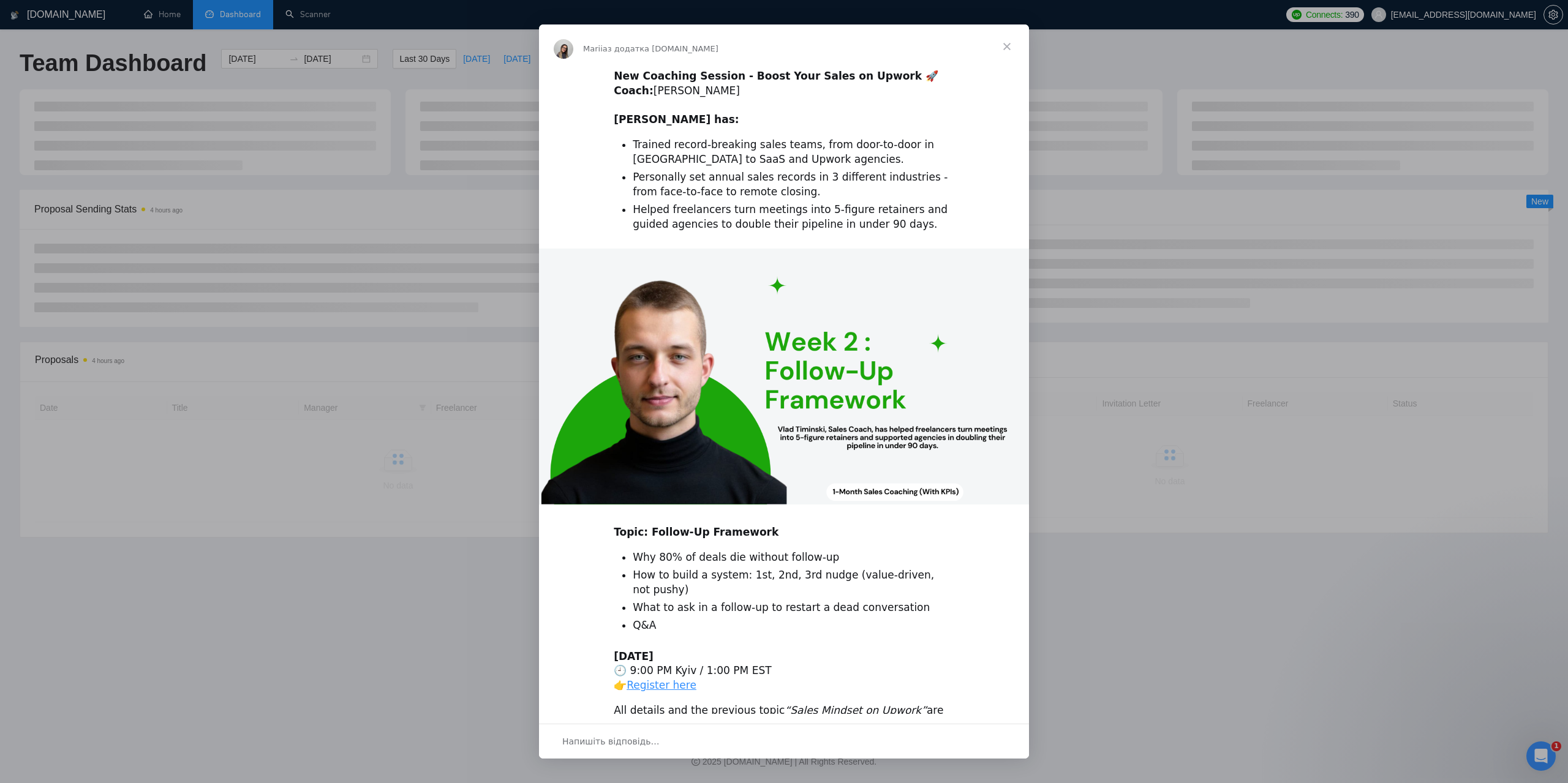
click at [1002, 43] on span "Закрити" at bounding box center [1006, 46] width 44 height 44
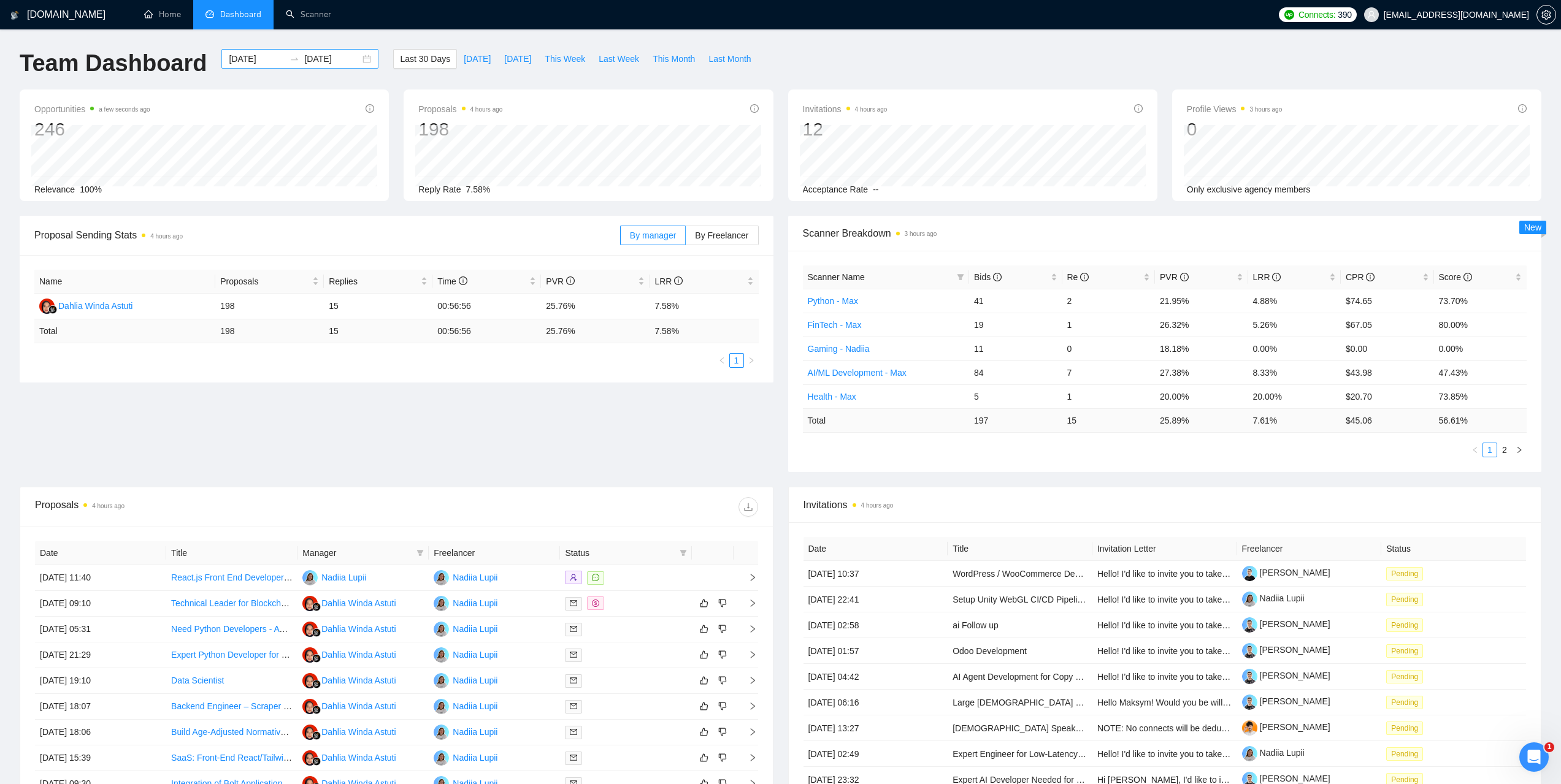
click at [289, 55] on icon "swap-right" at bounding box center [294, 59] width 10 height 10
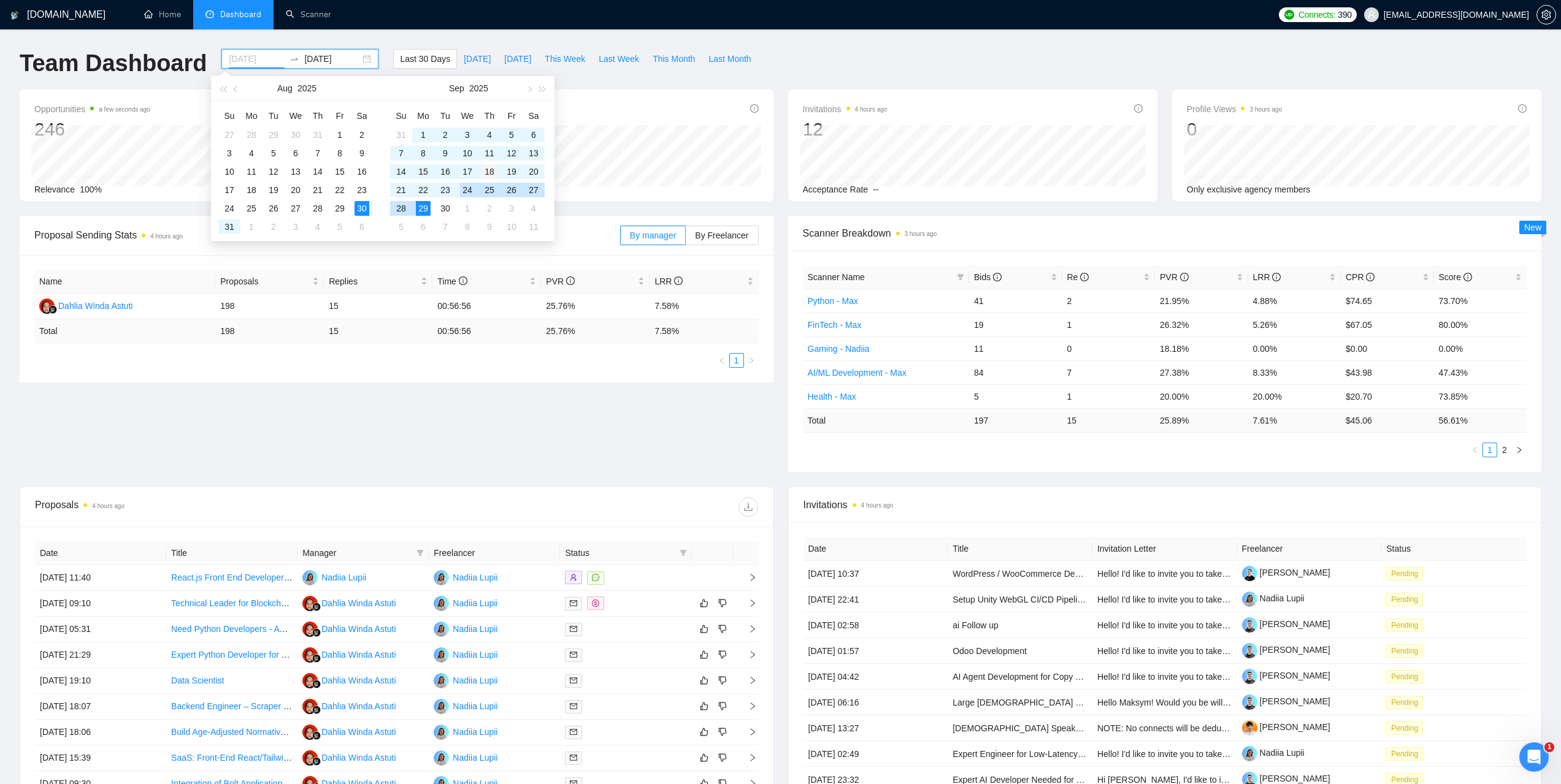
type input "[DATE]"
click at [492, 172] on div "18" at bounding box center [489, 172] width 15 height 15
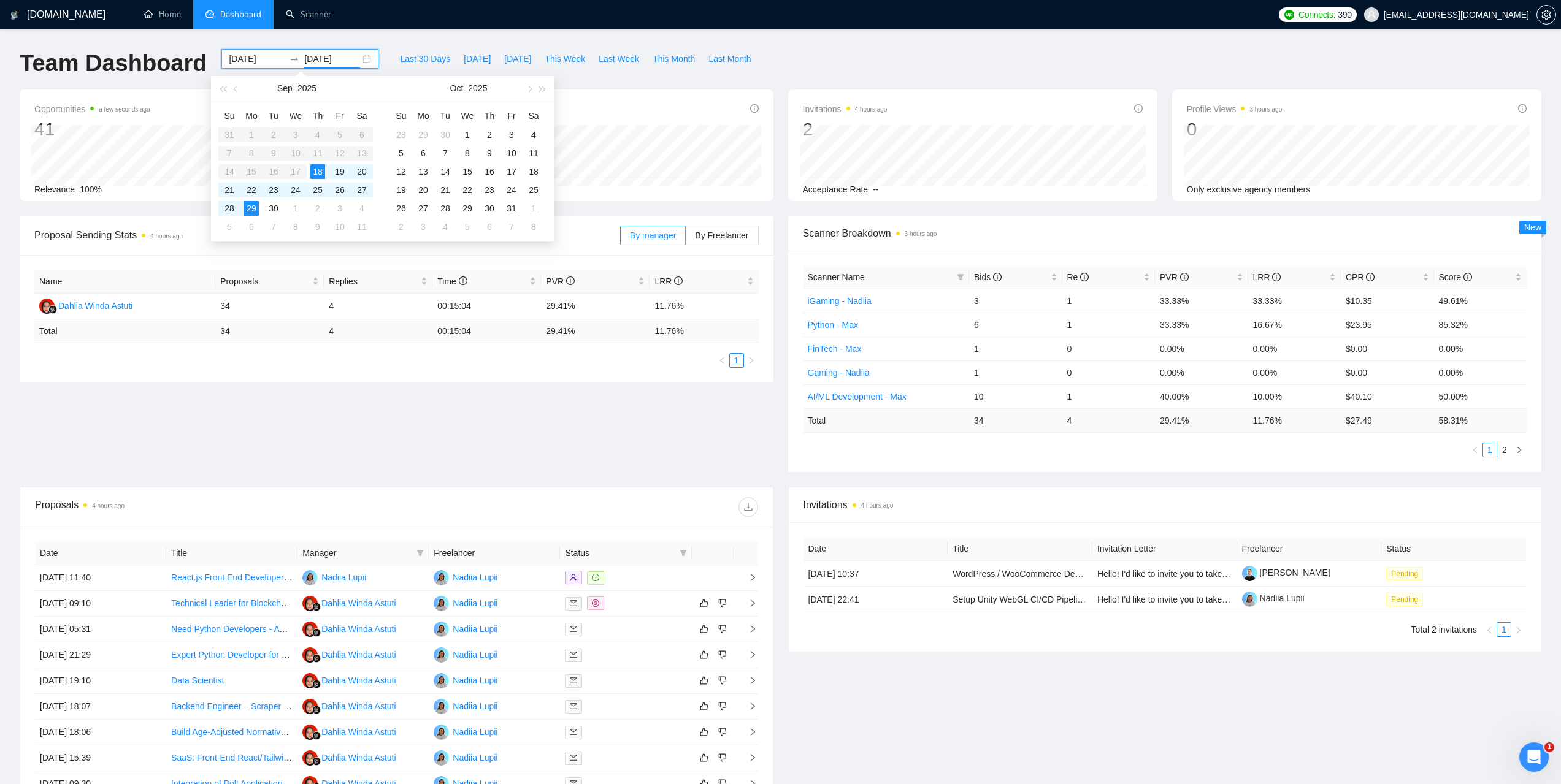
type input "[DATE]"
click at [819, 57] on div "Team Dashboard [DATE] [DATE] Last 30 Days [DATE] [DATE] This Week Last Week Thi…" at bounding box center [780, 69] width 1536 height 41
click at [976, 275] on span "Bids" at bounding box center [987, 277] width 27 height 10
click at [981, 275] on span "Bids" at bounding box center [987, 277] width 27 height 10
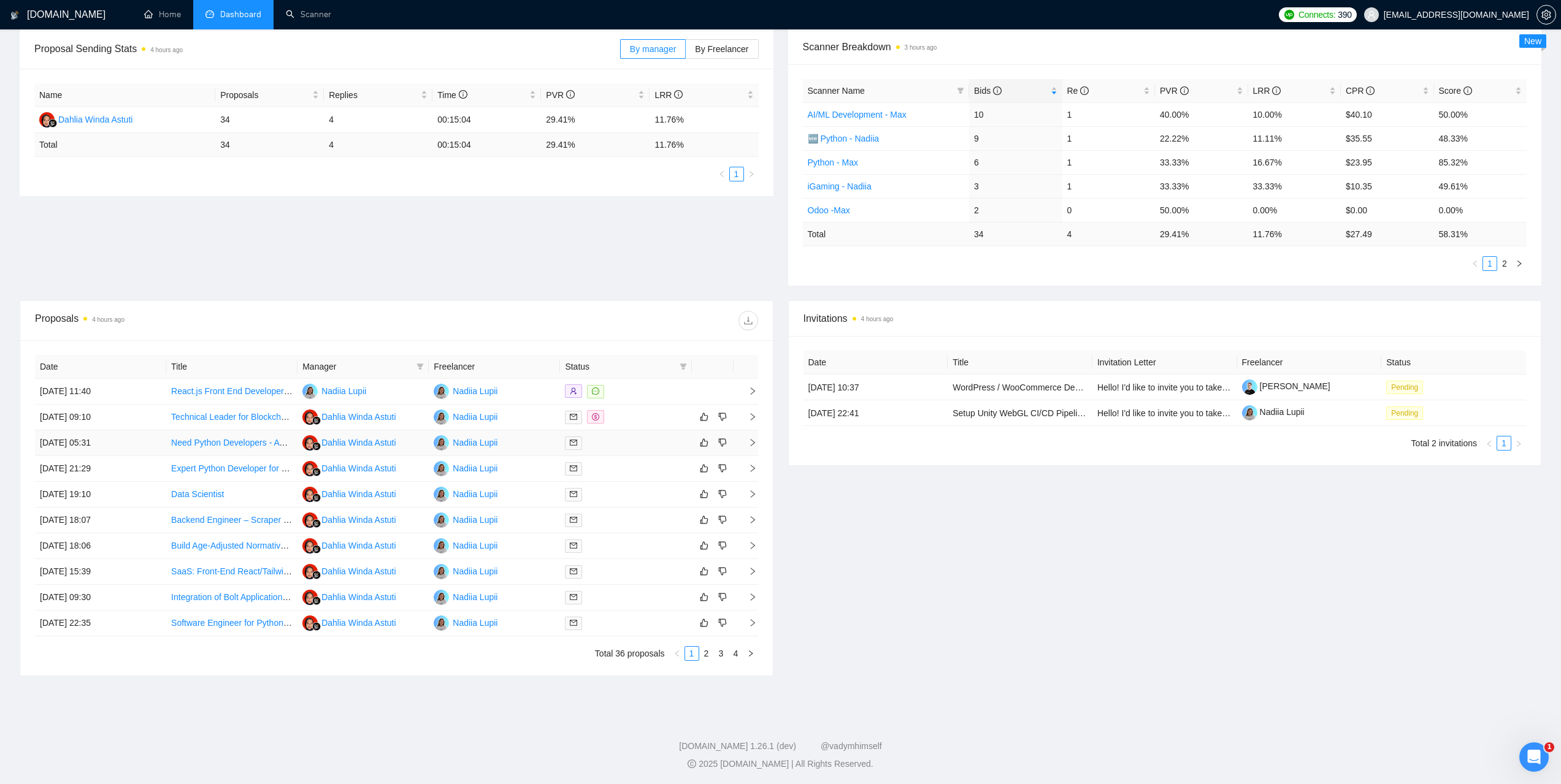
scroll to position [188, 0]
click at [709, 652] on link "2" at bounding box center [706, 652] width 13 height 13
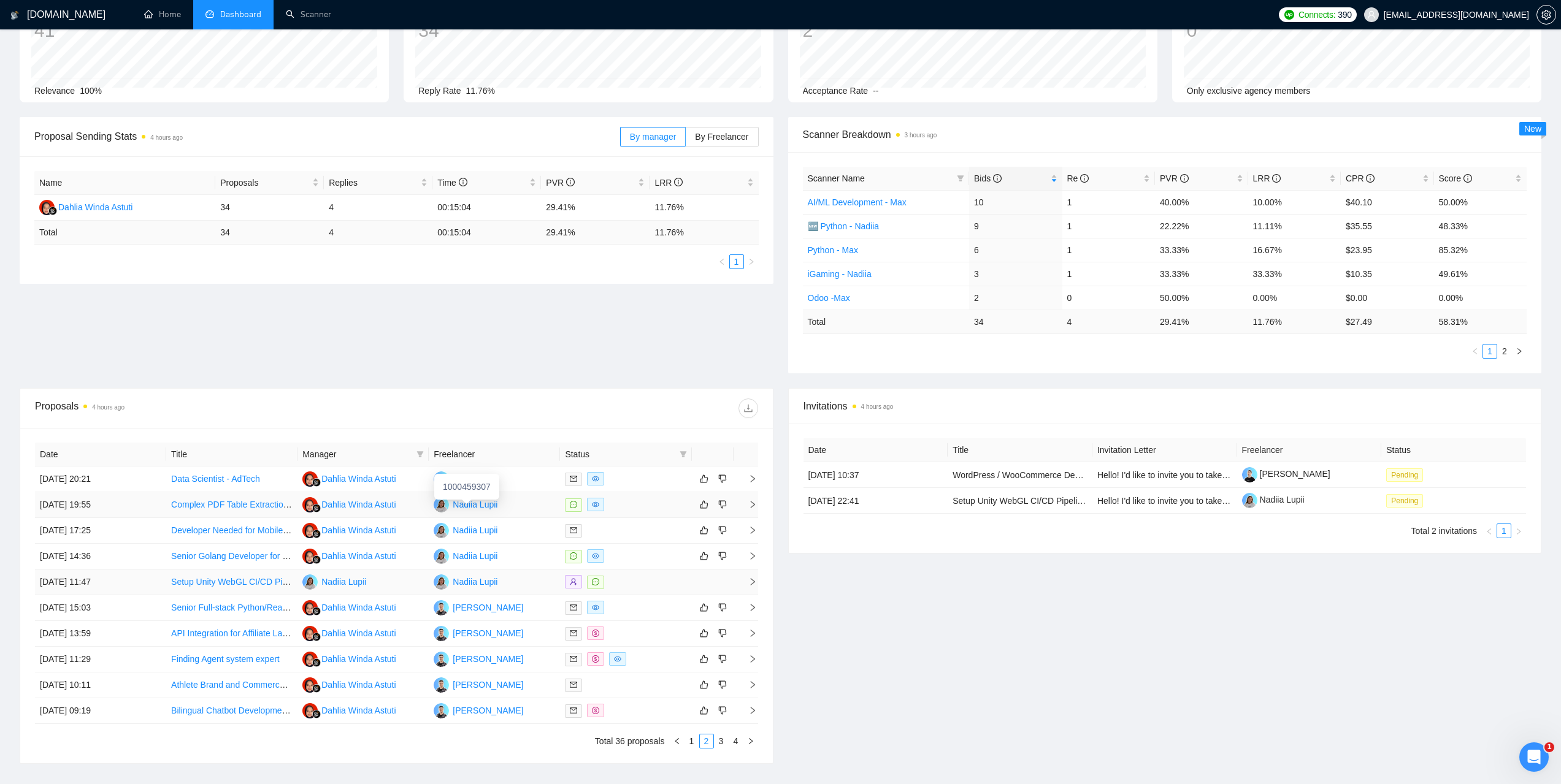
scroll to position [123, 0]
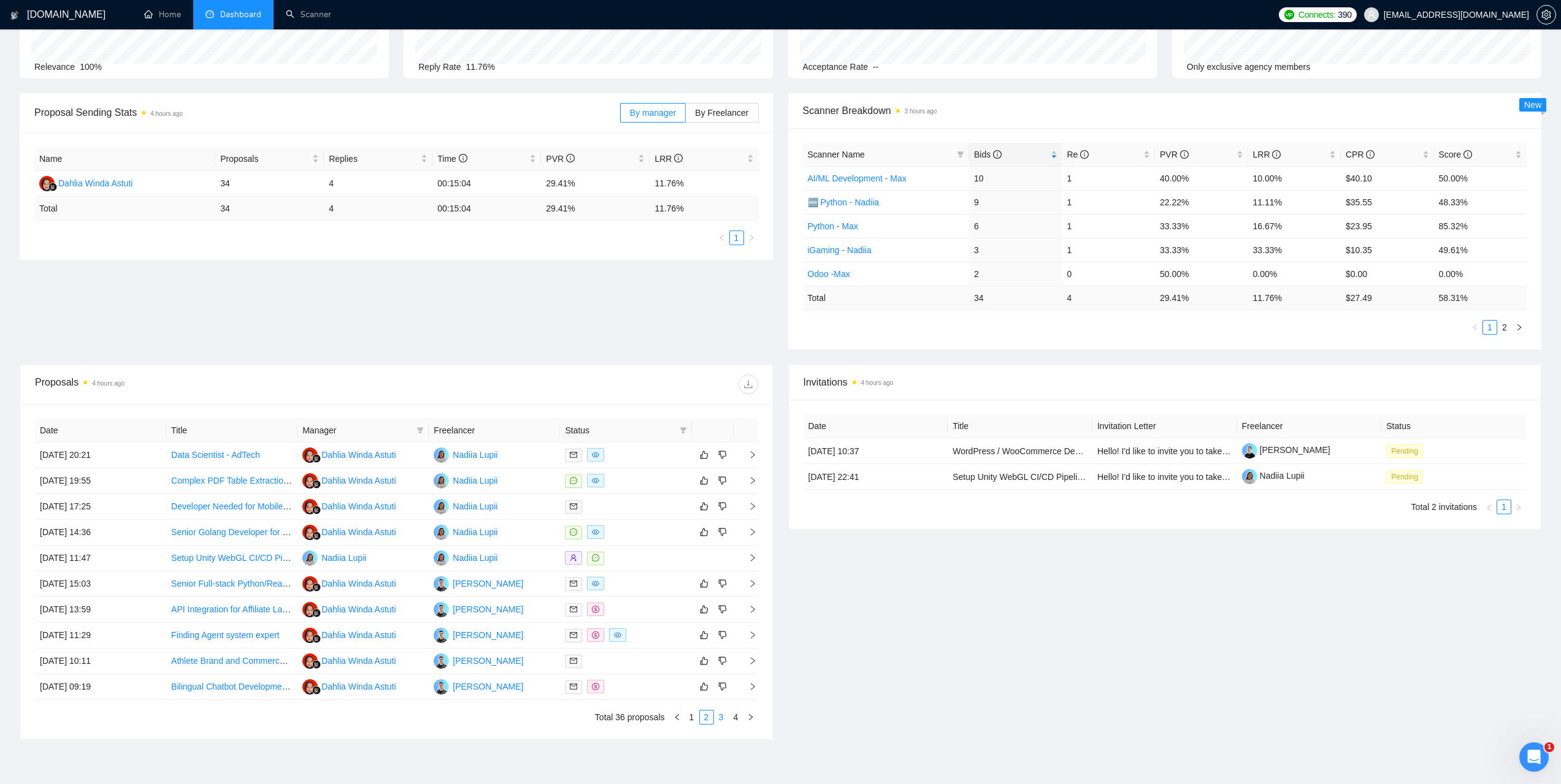
click at [722, 718] on link "3" at bounding box center [721, 718] width 13 height 13
click at [734, 718] on link "4" at bounding box center [736, 718] width 13 height 13
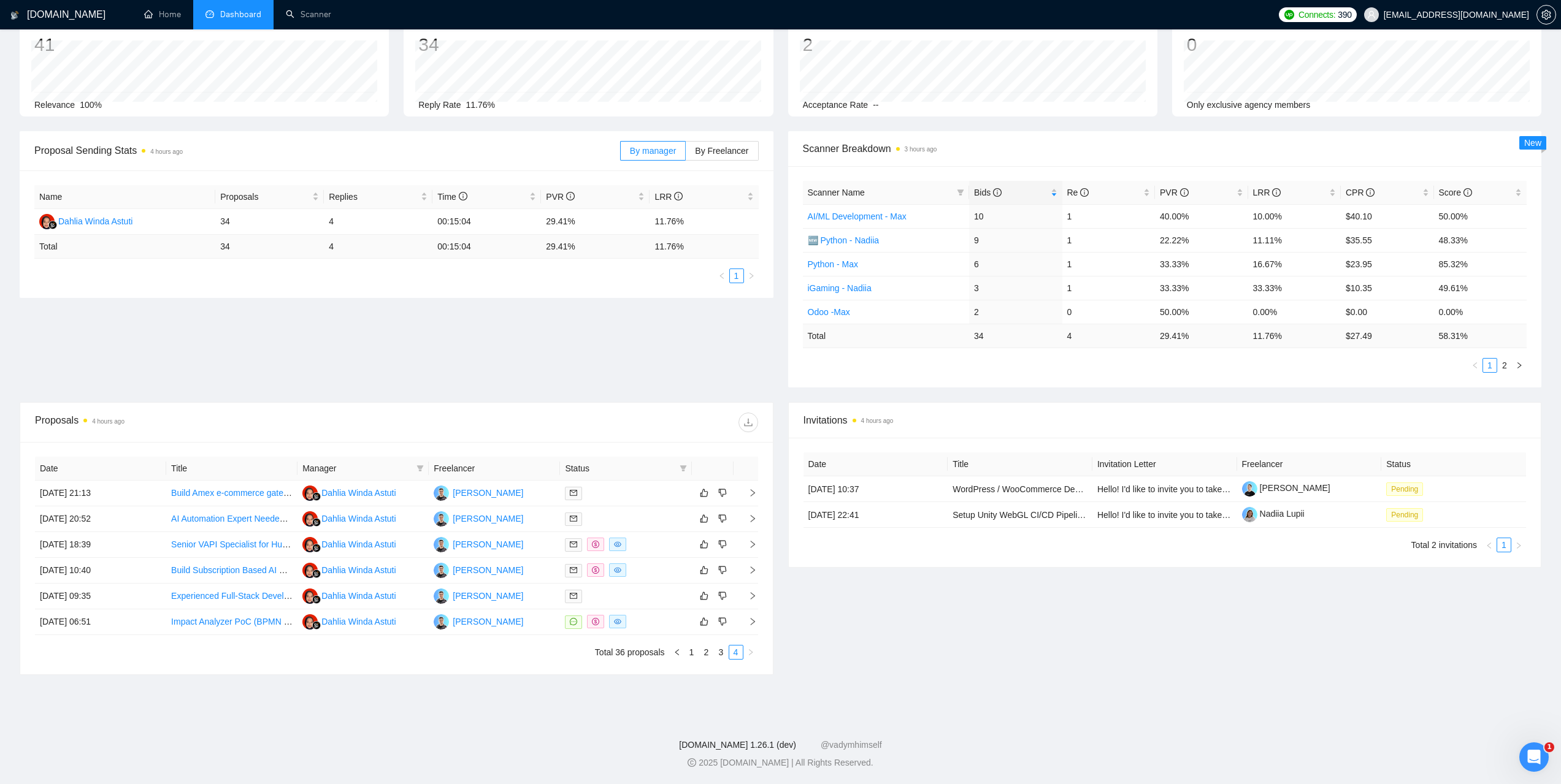
scroll to position [85, 0]
click at [693, 652] on link "1" at bounding box center [692, 652] width 13 height 13
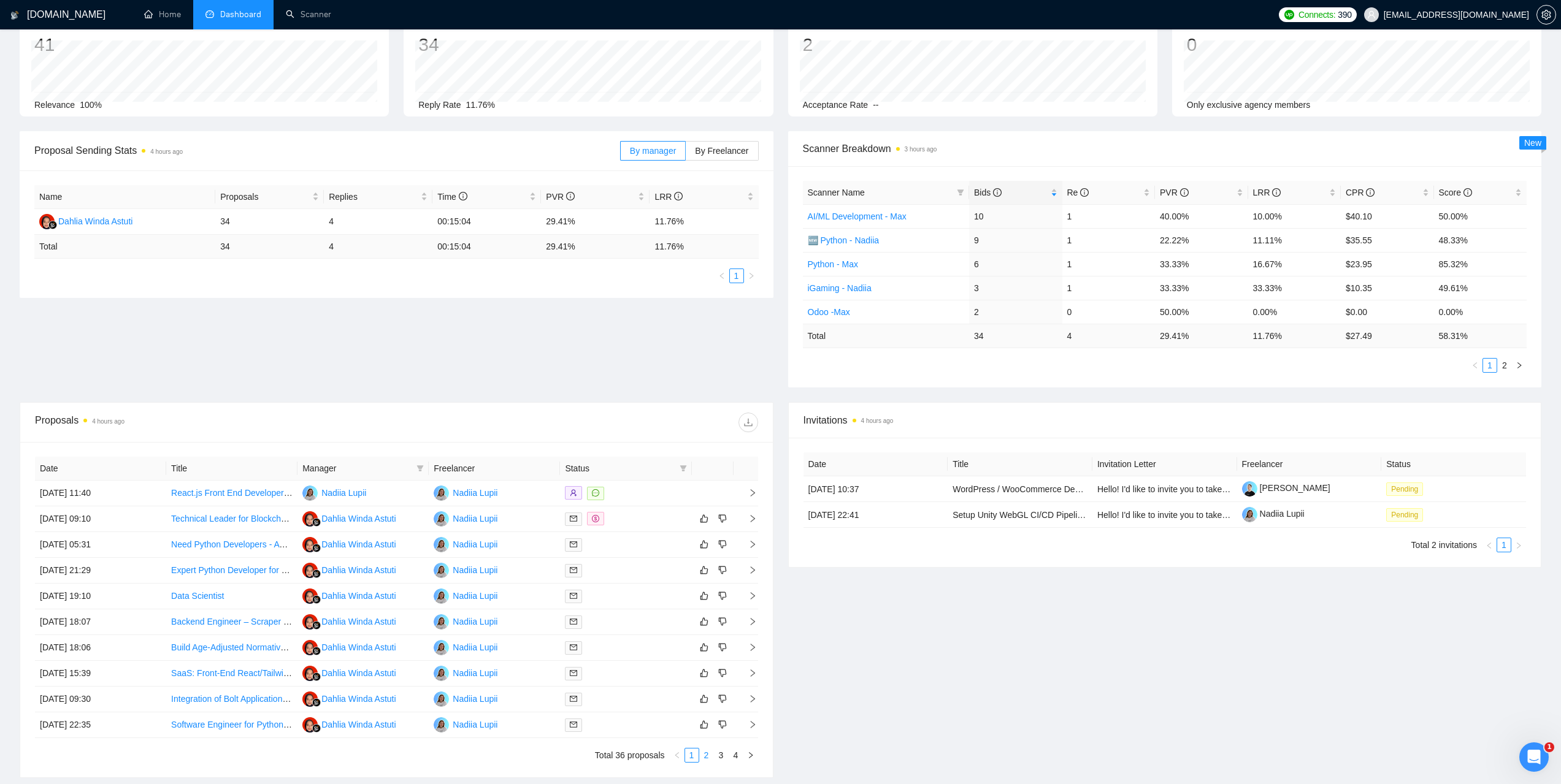
click at [708, 755] on link "2" at bounding box center [706, 755] width 13 height 13
click at [223, 621] on link "Senior Full-stack Python/React developer for Healthcare Startup" at bounding box center [293, 622] width 244 height 10
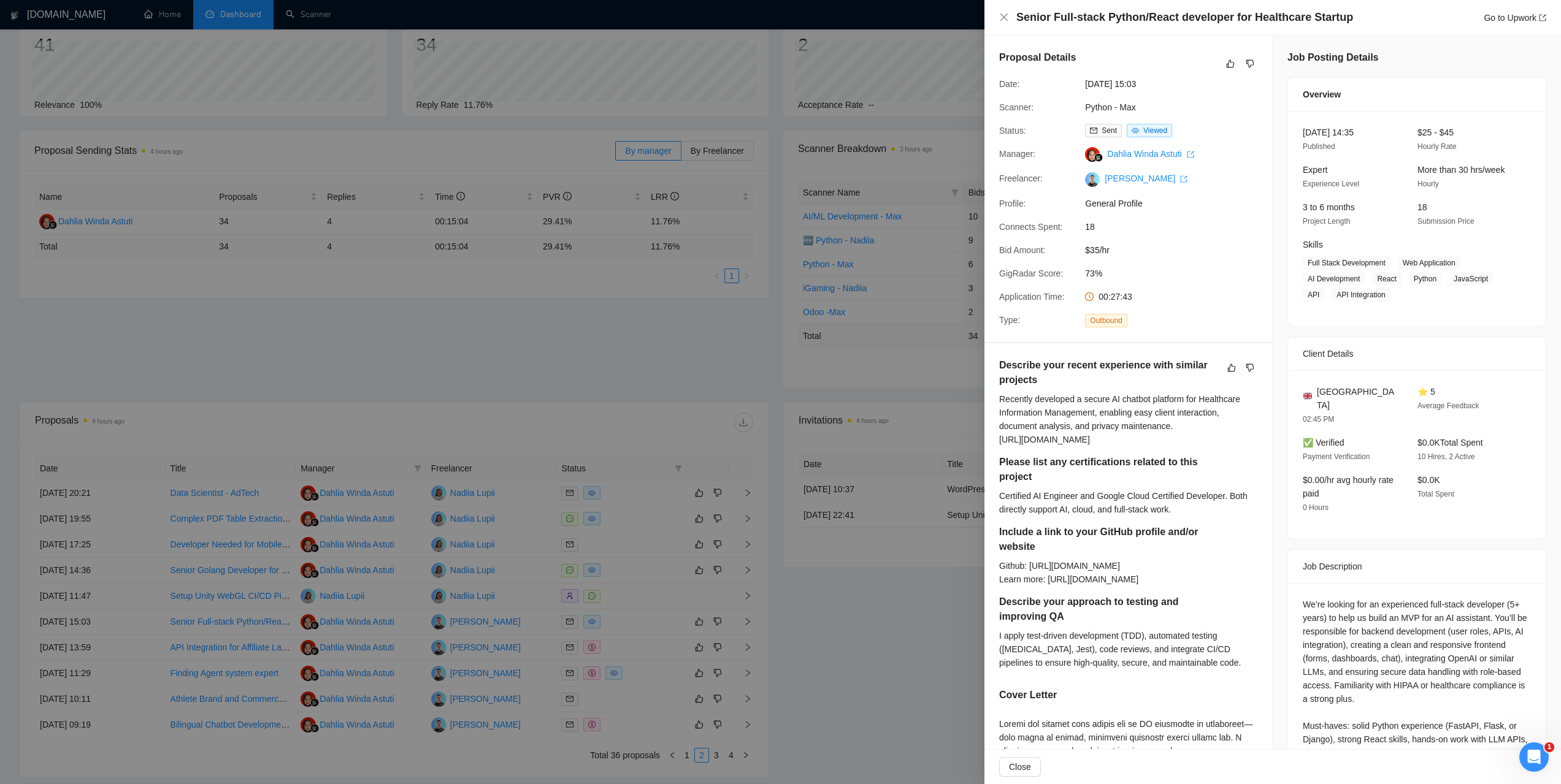
click at [786, 442] on div at bounding box center [780, 392] width 1561 height 784
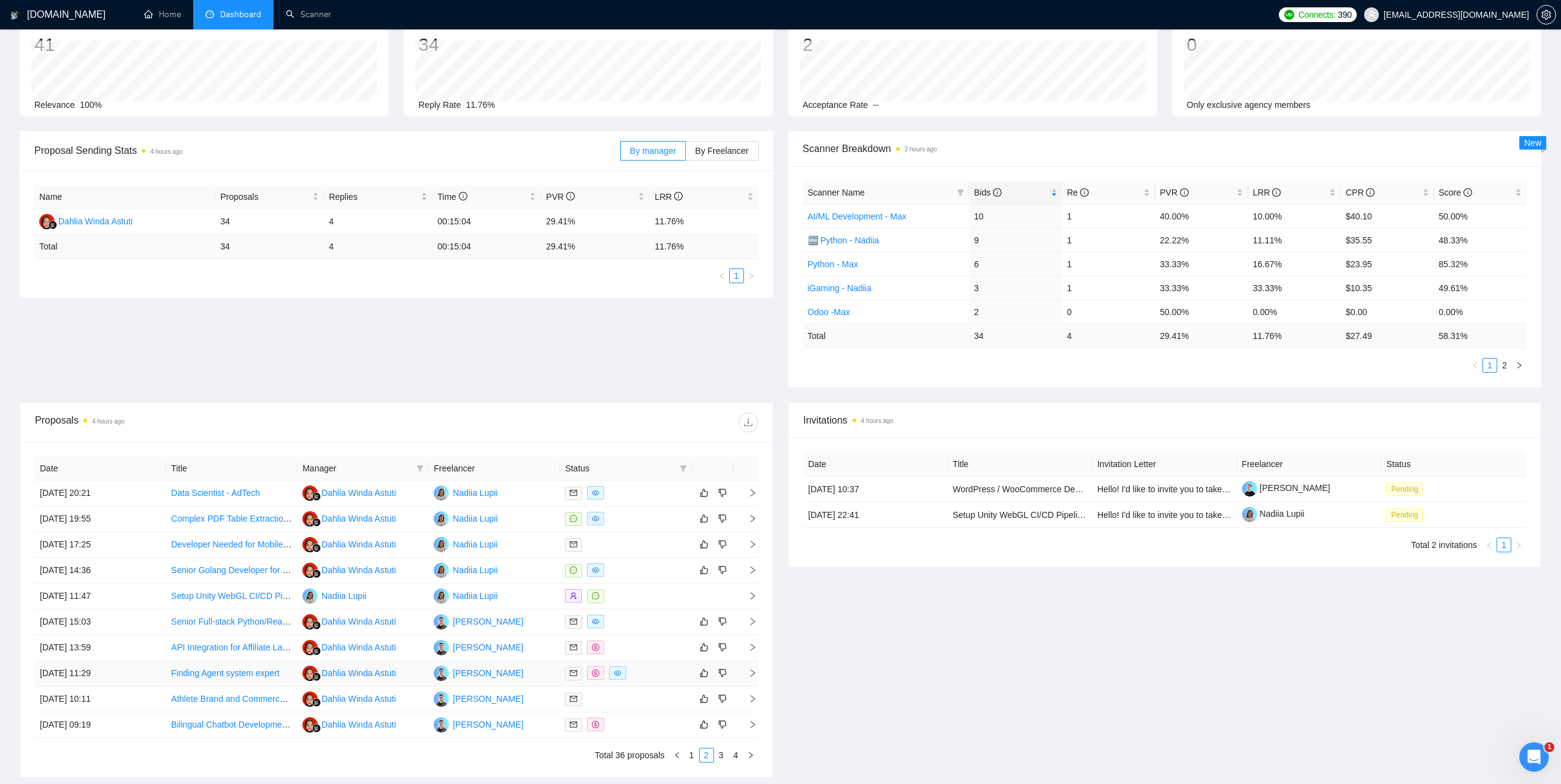
click at [205, 671] on link "Finding Agent system expert" at bounding box center [225, 674] width 109 height 10
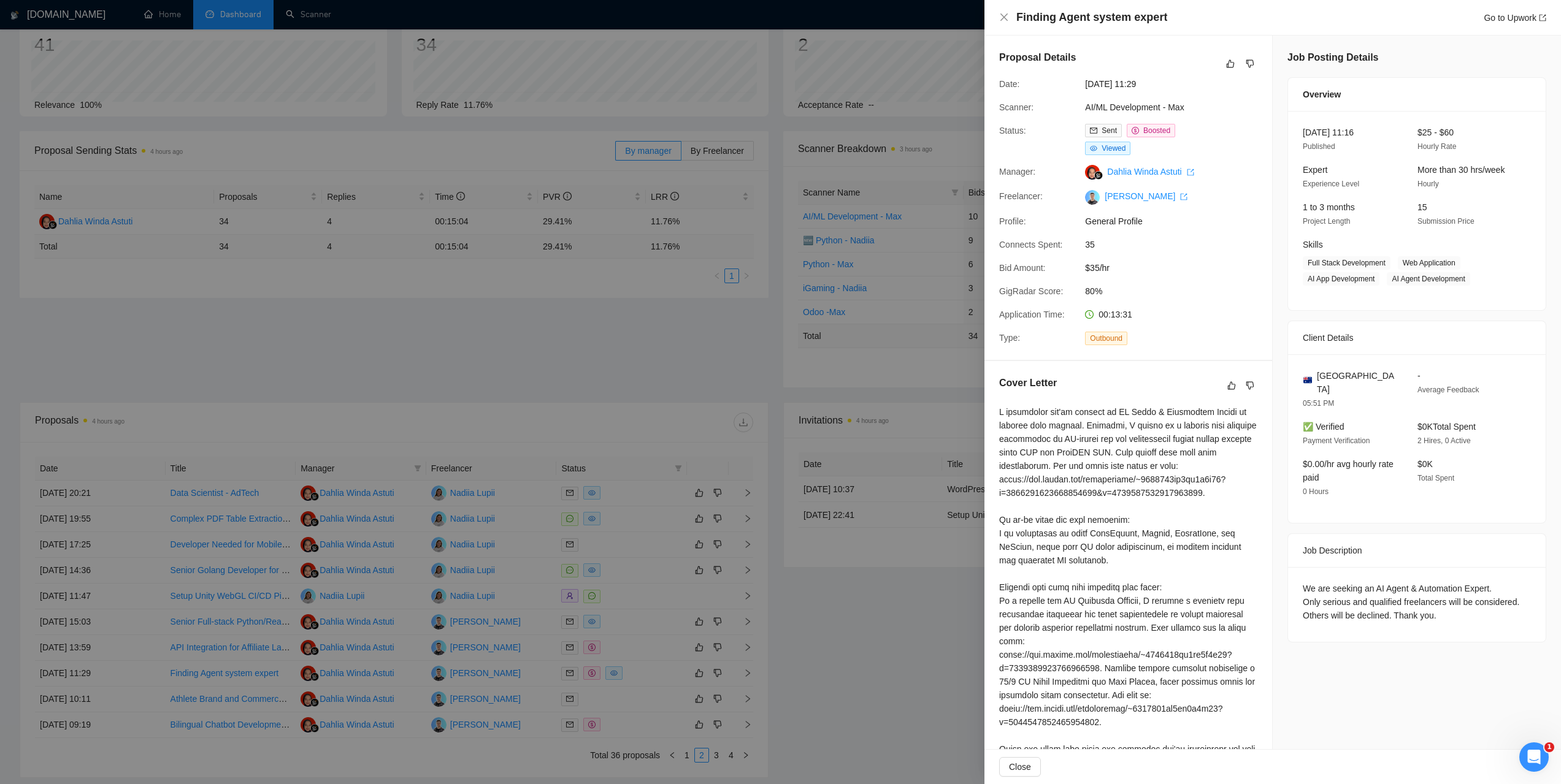
click at [774, 371] on div at bounding box center [780, 392] width 1561 height 784
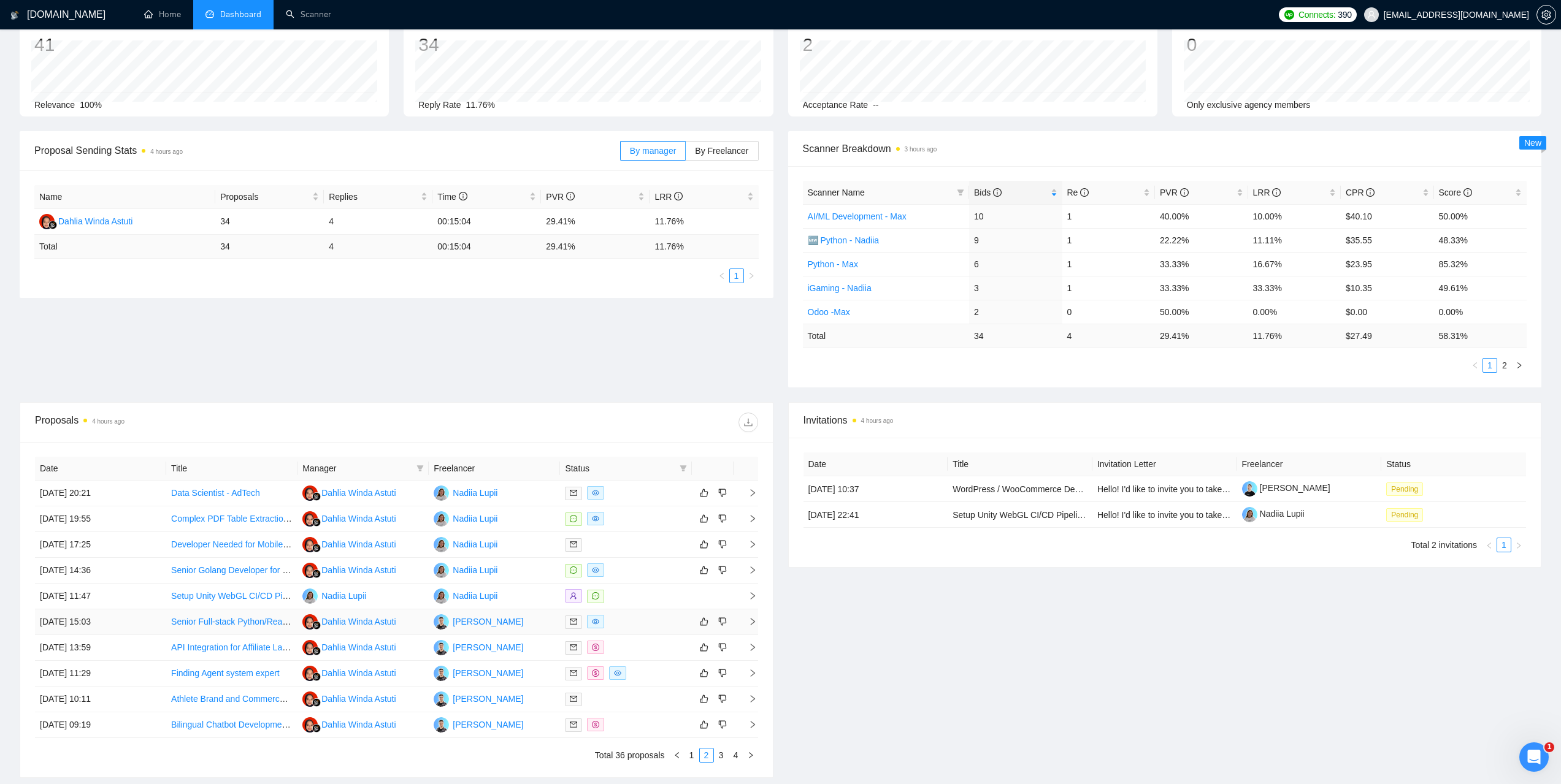
click at [76, 617] on td "[DATE] 15:03" at bounding box center [101, 622] width 131 height 26
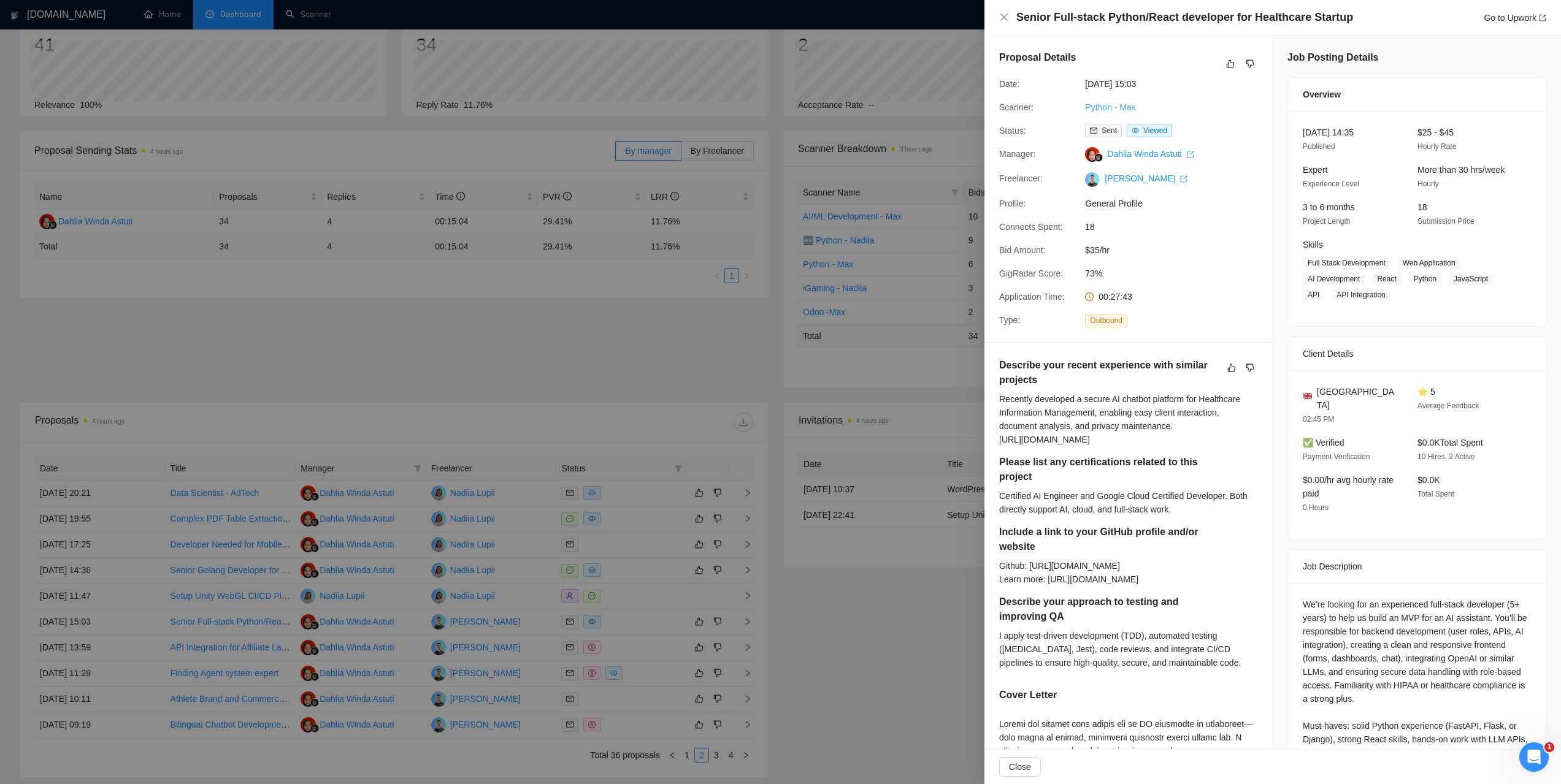
click at [1107, 109] on link "Python - Max" at bounding box center [1110, 107] width 51 height 10
